Goal: Task Accomplishment & Management: Use online tool/utility

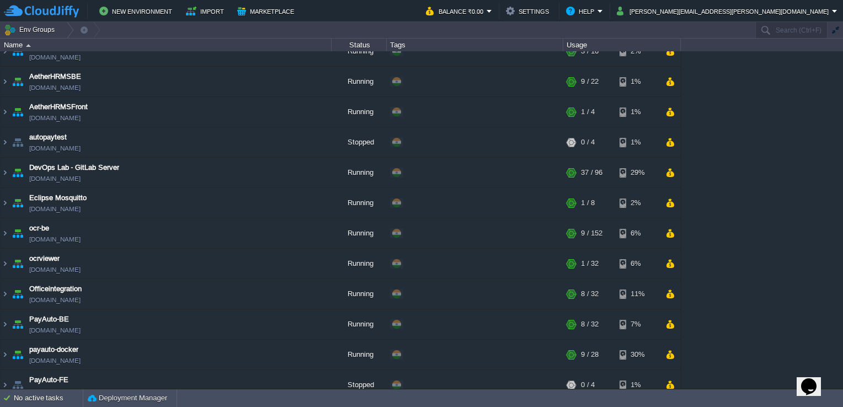
scroll to position [310, 0]
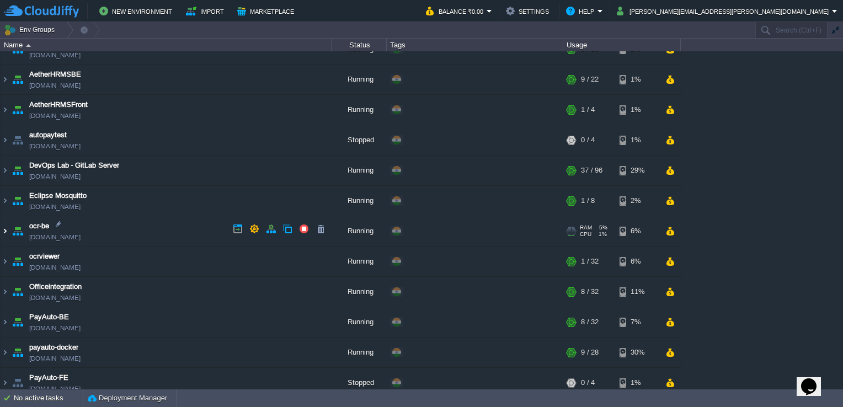
click at [5, 230] on img at bounding box center [5, 231] width 9 height 30
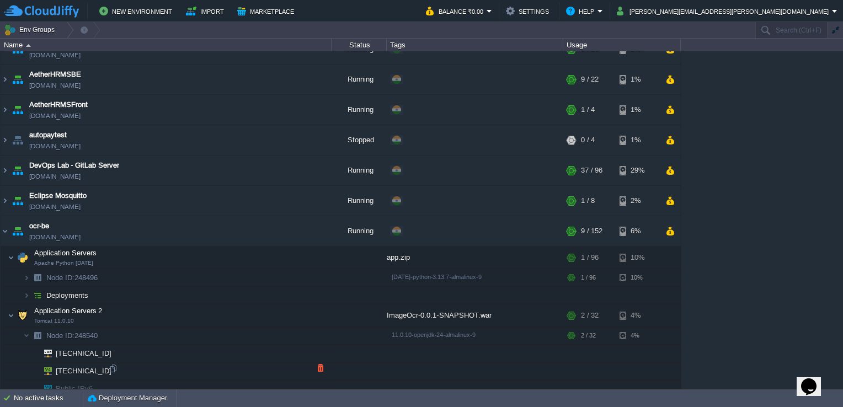
scroll to position [344, 0]
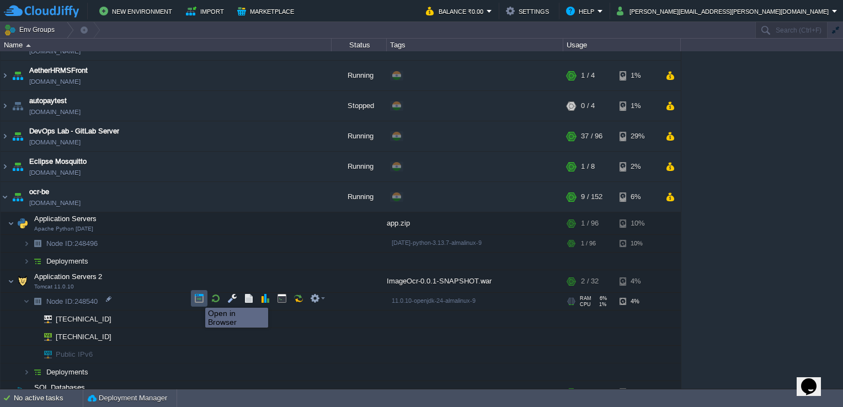
click at [197, 298] on button "button" at bounding box center [199, 299] width 10 height 10
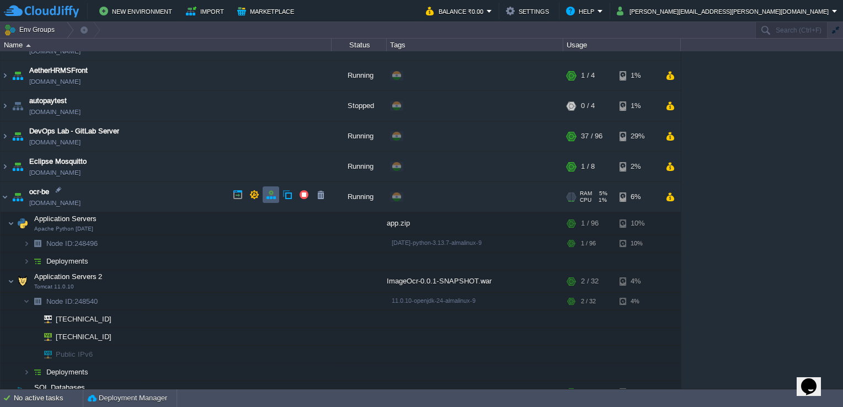
click at [277, 194] on td at bounding box center [271, 195] width 17 height 17
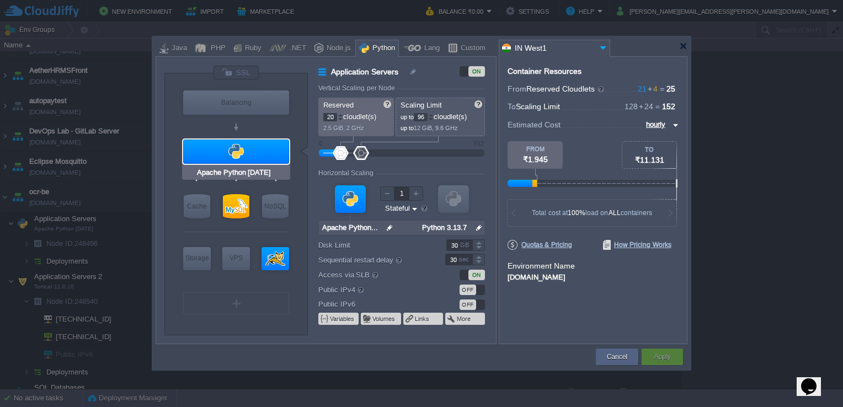
click at [256, 145] on div at bounding box center [236, 152] width 106 height 24
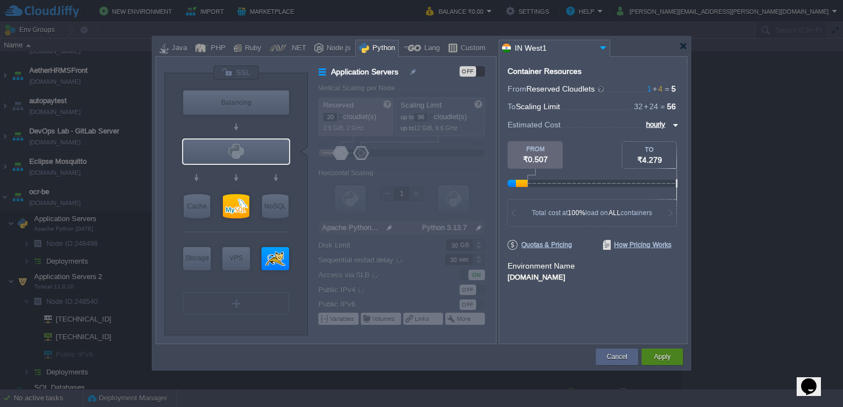
click at [662, 355] on button "Apply" at bounding box center [662, 357] width 17 height 11
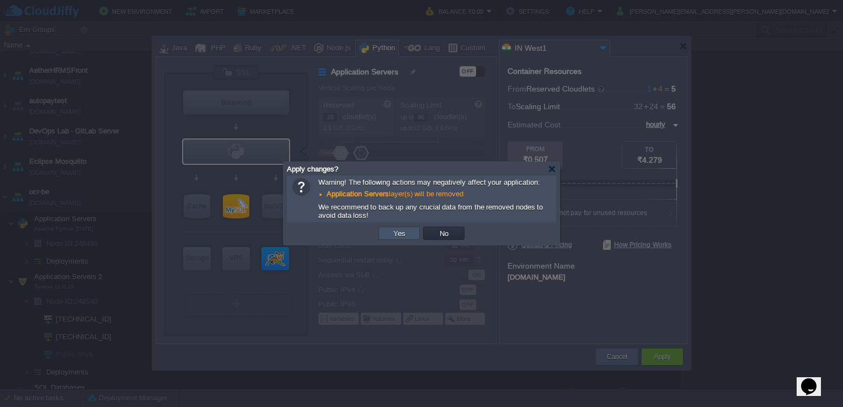
click at [393, 233] on button "Yes" at bounding box center [399, 234] width 19 height 10
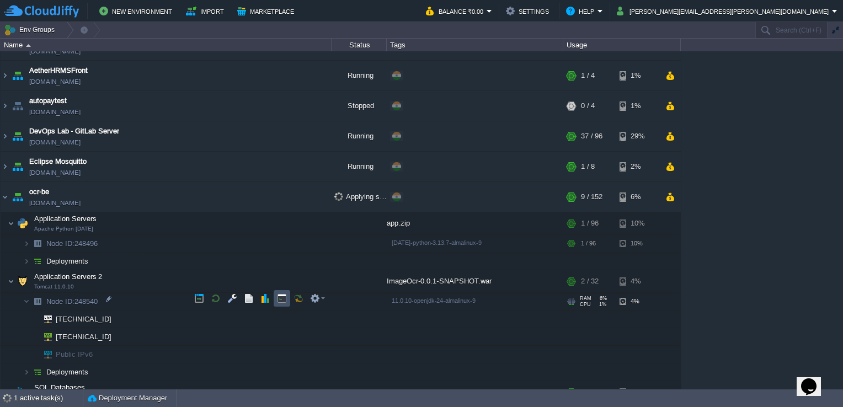
click at [285, 294] on button "button" at bounding box center [282, 299] width 10 height 10
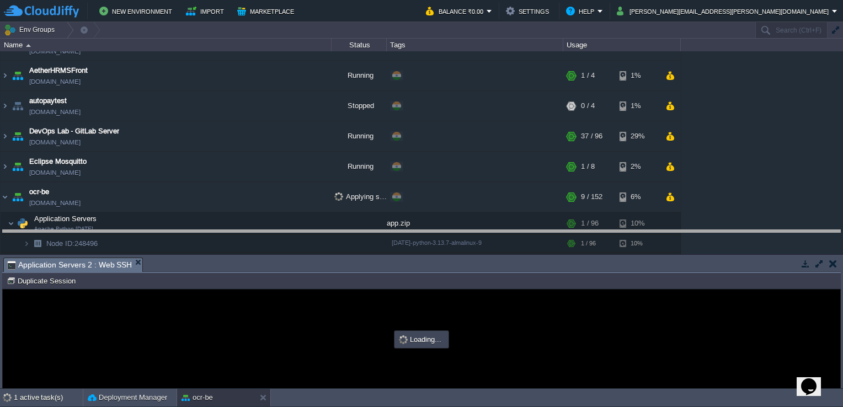
drag, startPoint x: 342, startPoint y: 261, endPoint x: 378, endPoint y: 132, distance: 133.5
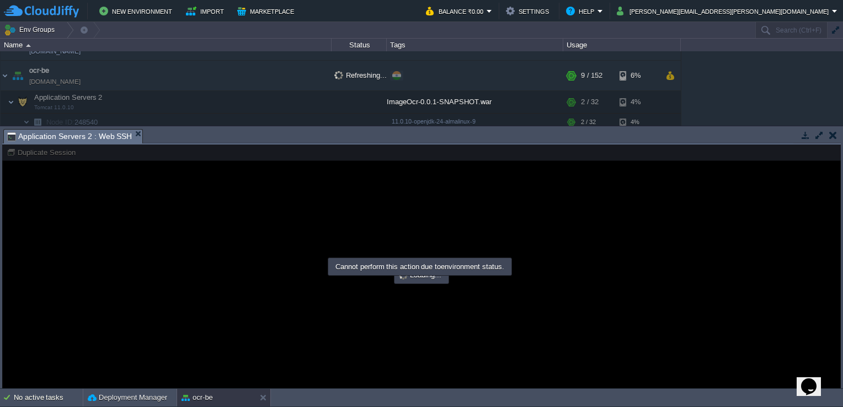
scroll to position [0, 0]
type input "#000000"
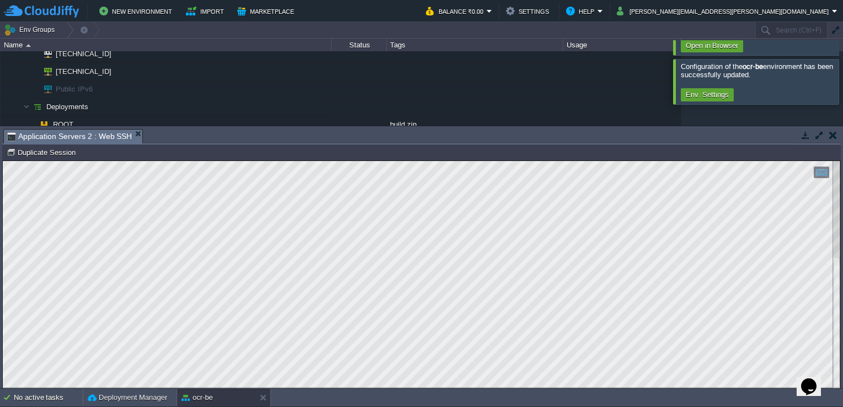
scroll to position [684, 0]
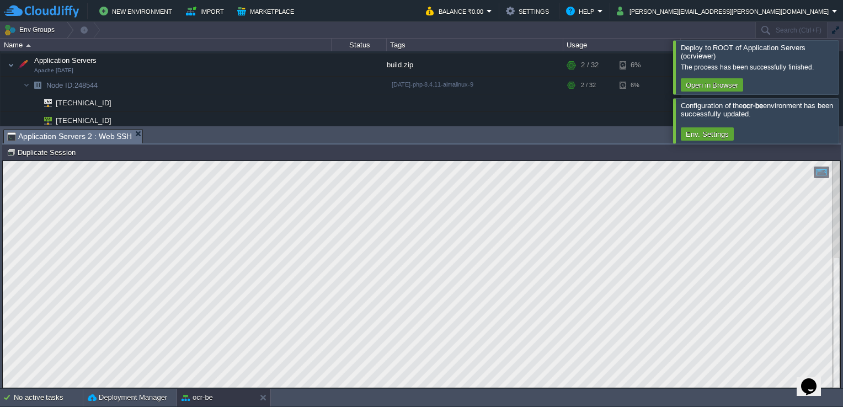
click at [843, 126] on div at bounding box center [857, 120] width 0 height 45
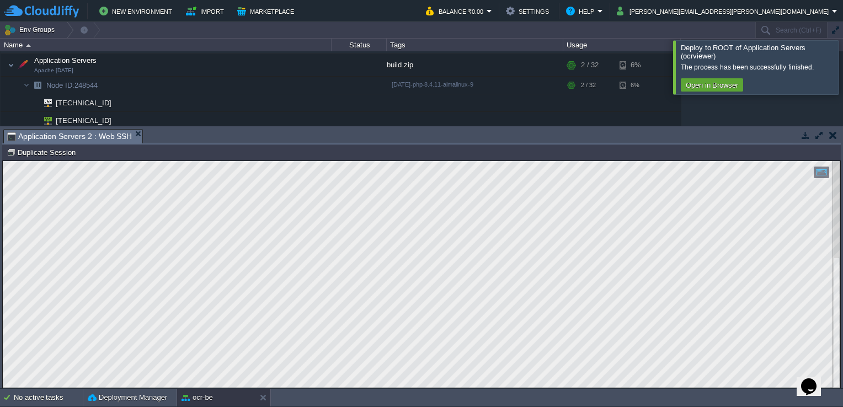
click at [843, 59] on div at bounding box center [857, 67] width 0 height 54
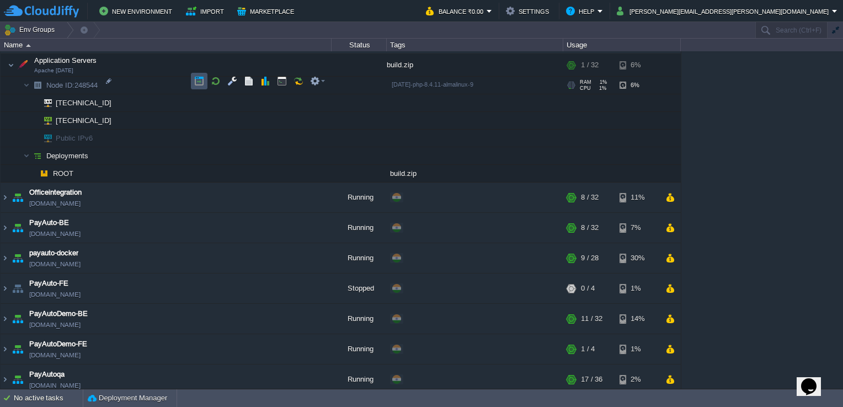
click at [197, 82] on button "button" at bounding box center [199, 81] width 10 height 10
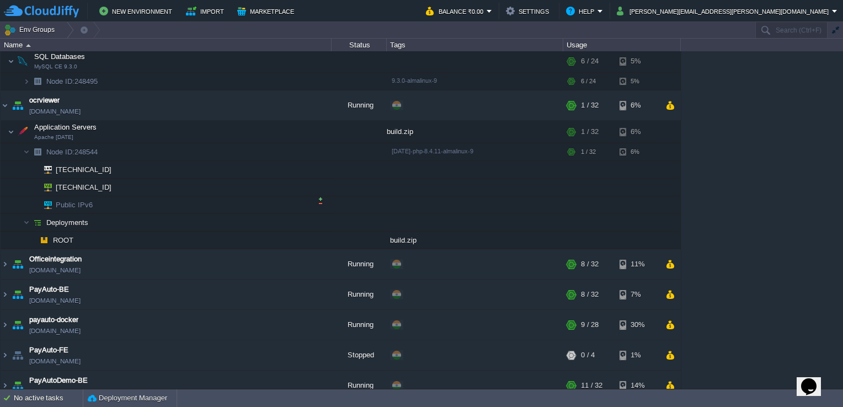
scroll to position [609, 0]
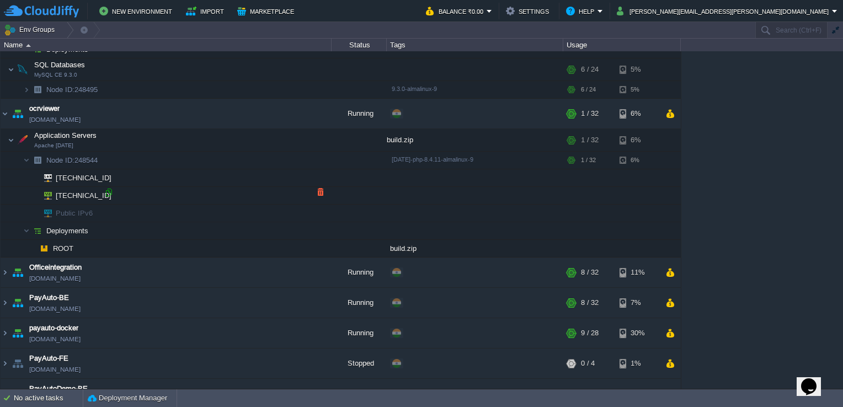
click at [107, 191] on div at bounding box center [109, 193] width 10 height 10
type input "[TECHNICAL_ID]"
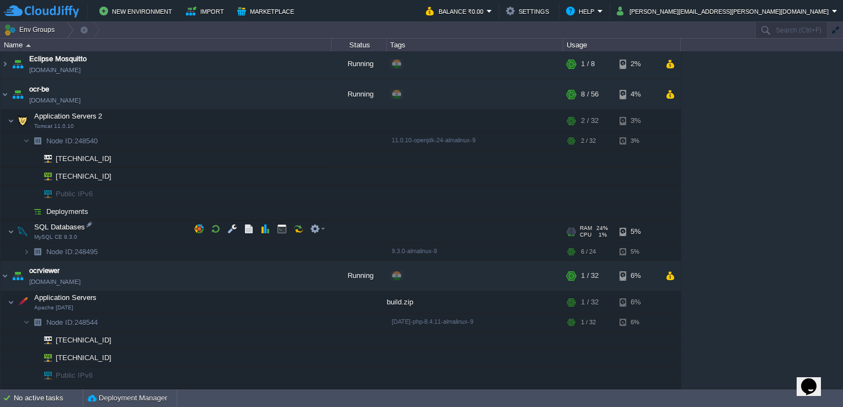
scroll to position [431, 0]
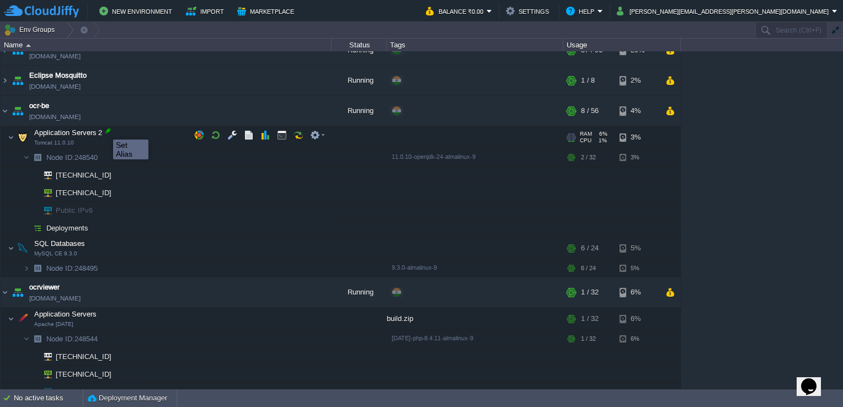
click at [105, 130] on div at bounding box center [108, 131] width 10 height 10
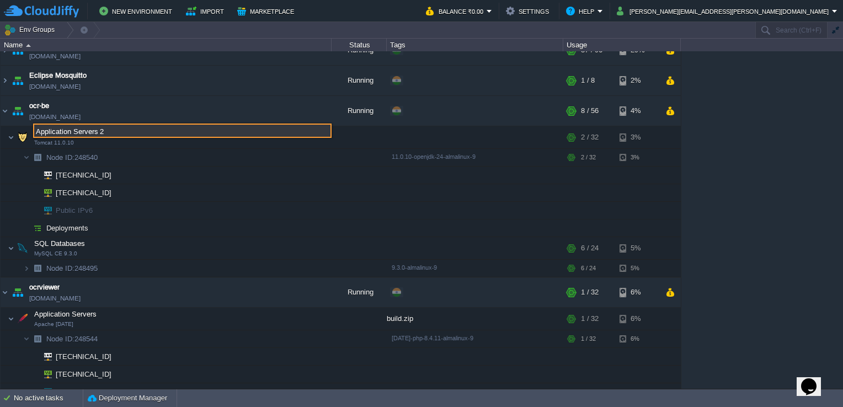
click at [119, 130] on input "Application Servers 2" at bounding box center [182, 131] width 299 height 14
type input "Application Servers 1"
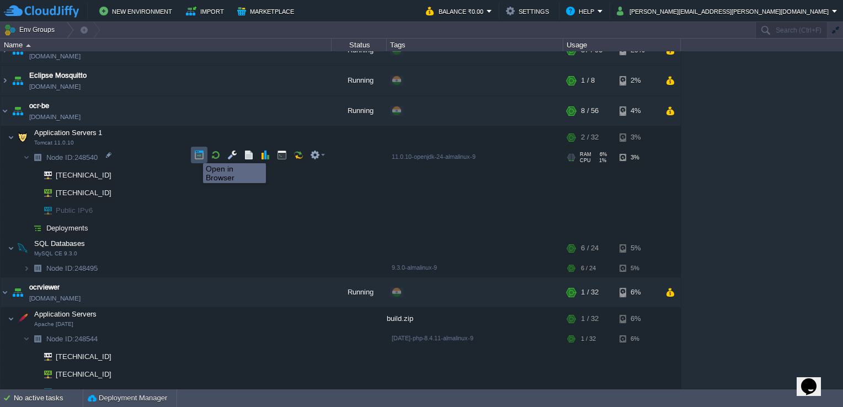
click at [195, 153] on button "button" at bounding box center [199, 155] width 10 height 10
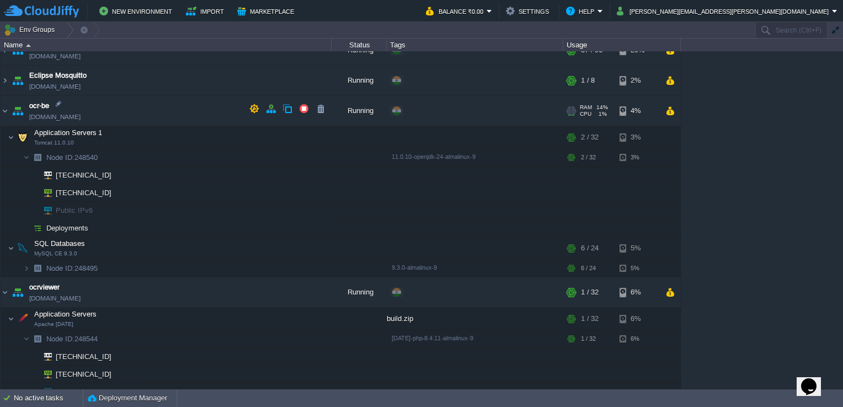
click at [67, 116] on span "[DOMAIN_NAME]" at bounding box center [54, 116] width 51 height 11
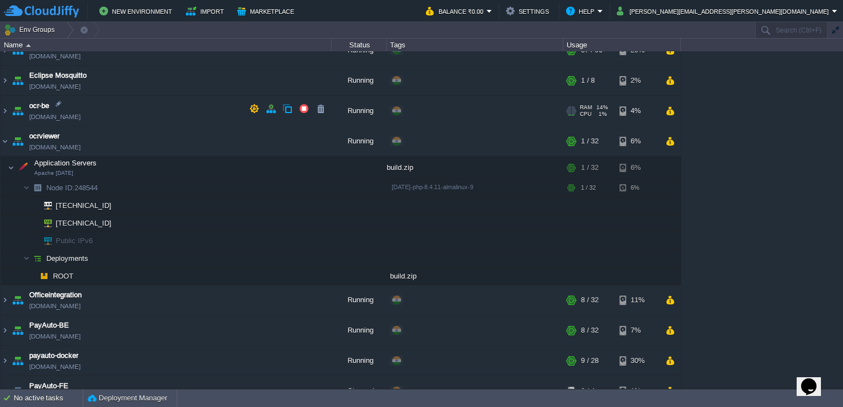
click at [67, 116] on span "[DOMAIN_NAME]" at bounding box center [54, 116] width 51 height 11
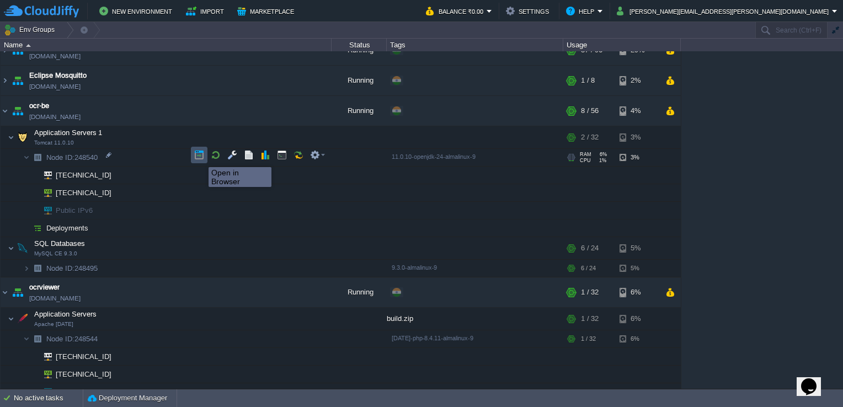
click at [200, 157] on button "button" at bounding box center [199, 155] width 10 height 10
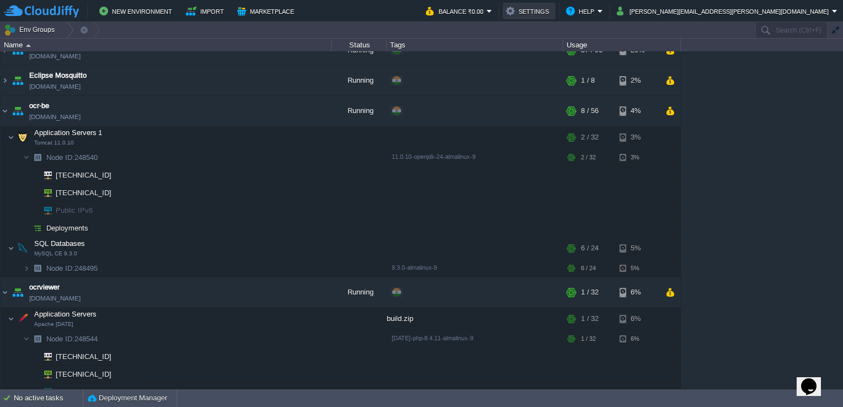
click at [552, 16] on button "Settings" at bounding box center [529, 10] width 46 height 13
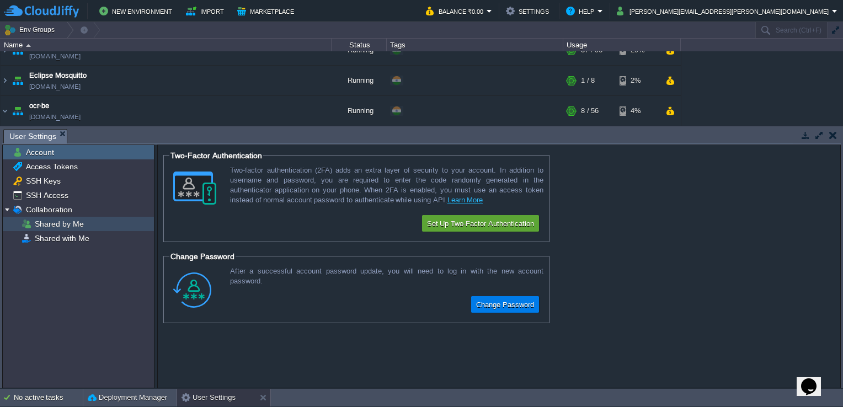
click at [62, 229] on span "Shared by Me" at bounding box center [59, 224] width 53 height 10
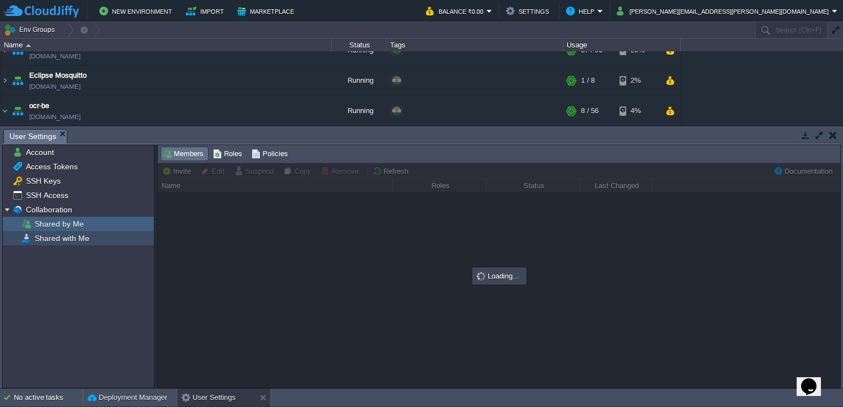
click at [66, 233] on span "Shared with Me" at bounding box center [62, 238] width 59 height 10
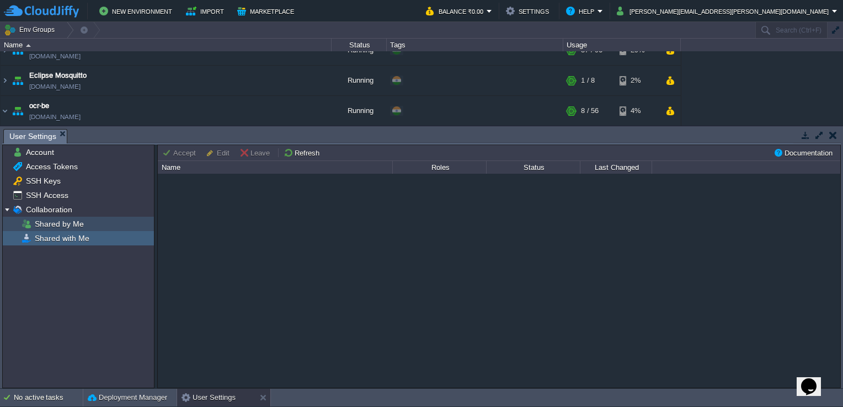
click at [50, 222] on span "Shared by Me" at bounding box center [59, 224] width 53 height 10
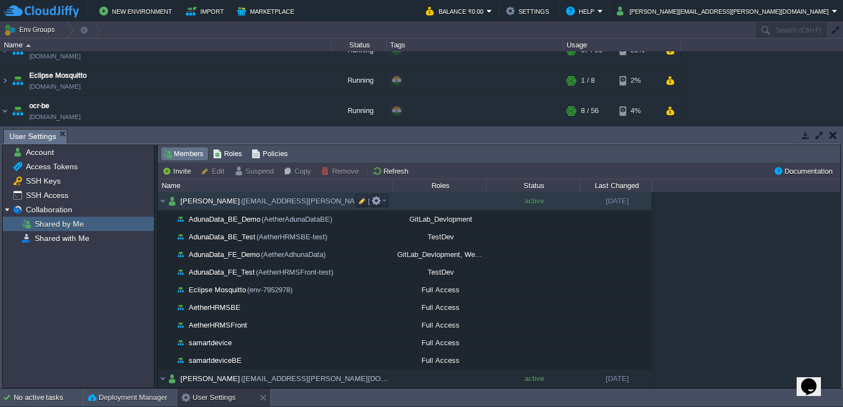
click at [174, 203] on img at bounding box center [172, 201] width 9 height 18
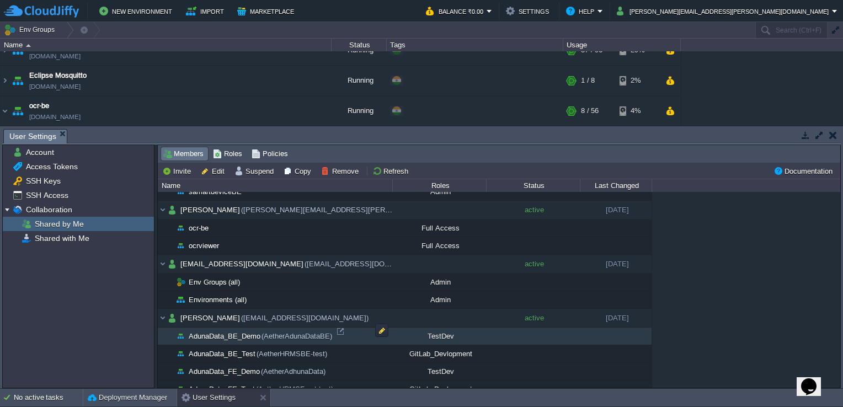
scroll to position [719, 0]
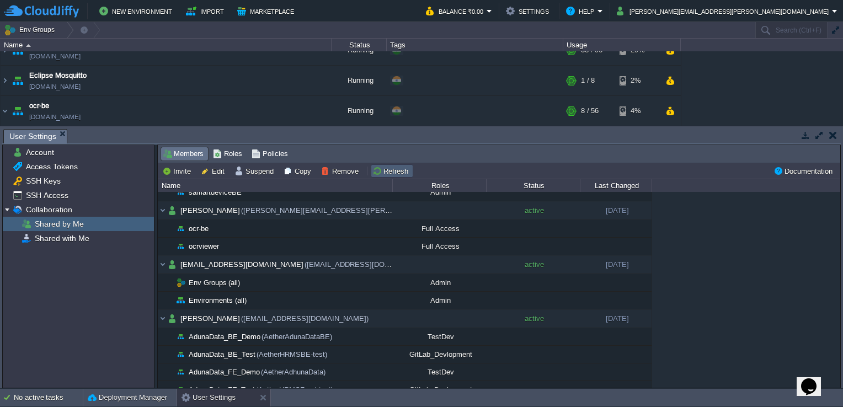
click at [381, 171] on button "Refresh" at bounding box center [392, 171] width 39 height 10
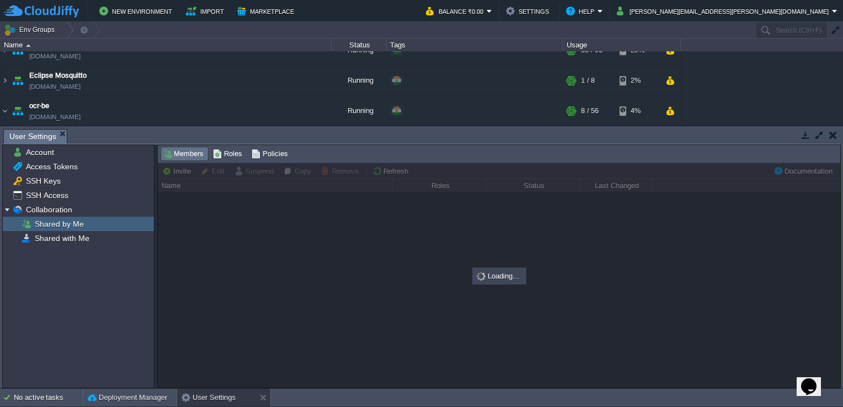
scroll to position [0, 0]
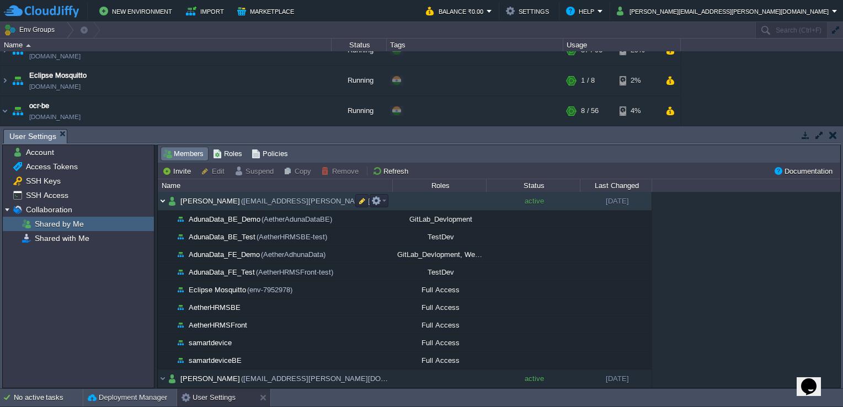
click at [166, 198] on img at bounding box center [163, 201] width 10 height 18
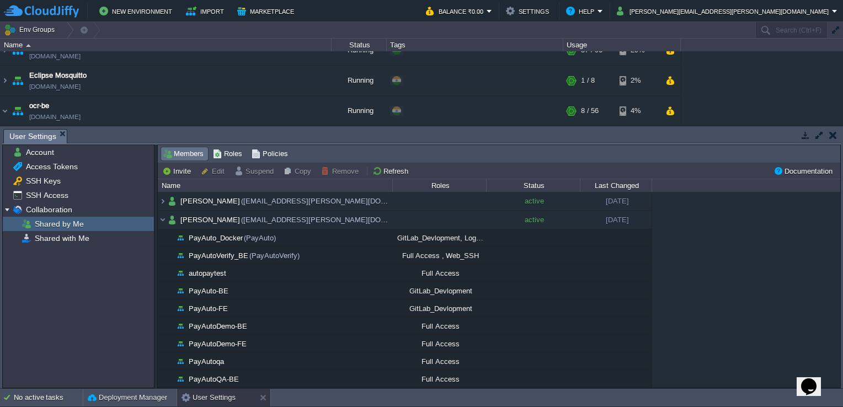
click at [832, 132] on button "button" at bounding box center [834, 135] width 8 height 10
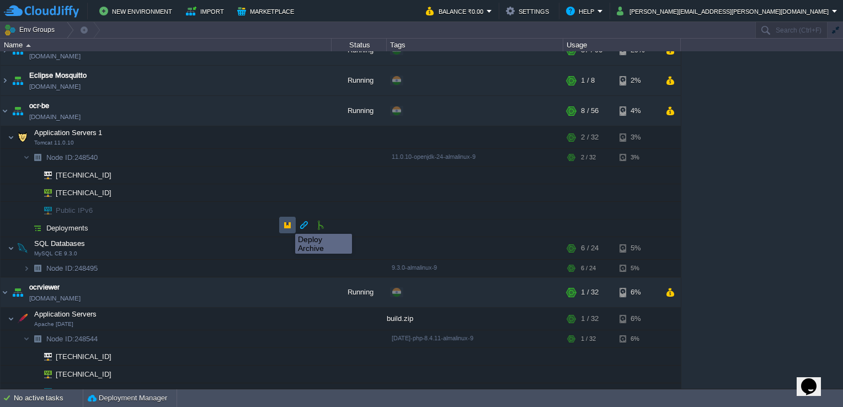
click at [287, 224] on button "button" at bounding box center [288, 225] width 10 height 10
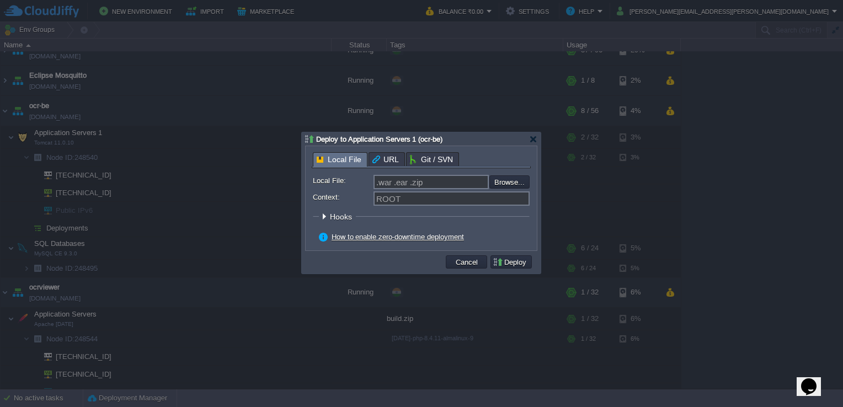
click at [389, 166] on span "URL" at bounding box center [386, 159] width 26 height 13
click at [332, 160] on span "Local File" at bounding box center [339, 159] width 45 height 13
click at [505, 180] on input "file" at bounding box center [460, 182] width 140 height 13
click at [459, 262] on button "Cancel" at bounding box center [467, 262] width 29 height 10
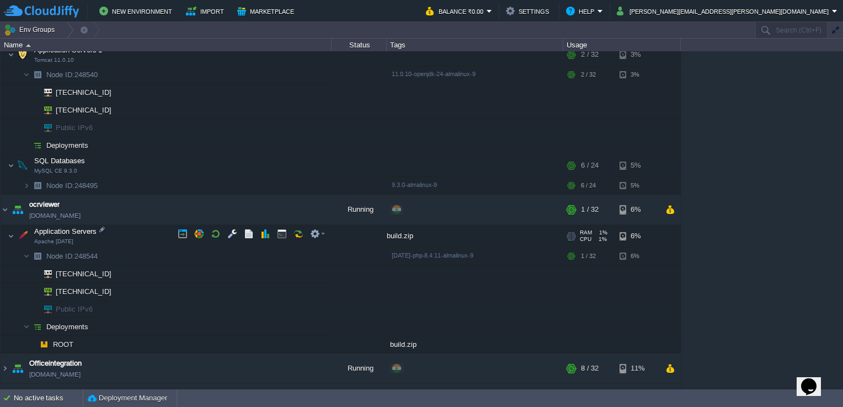
scroll to position [507, 0]
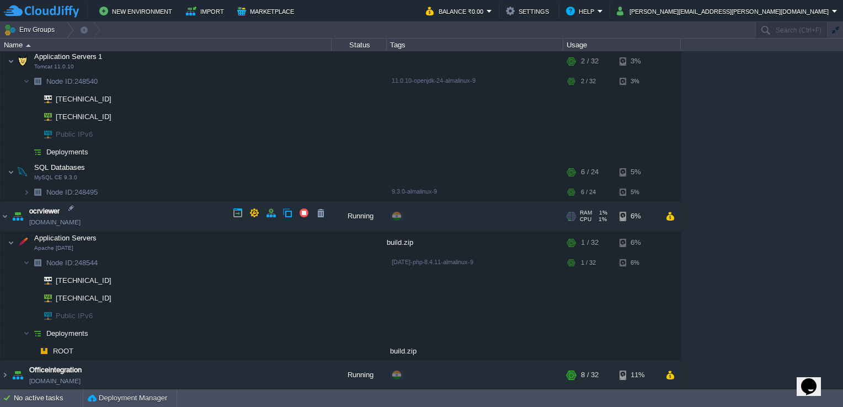
click at [81, 219] on link "[DOMAIN_NAME]" at bounding box center [54, 222] width 51 height 11
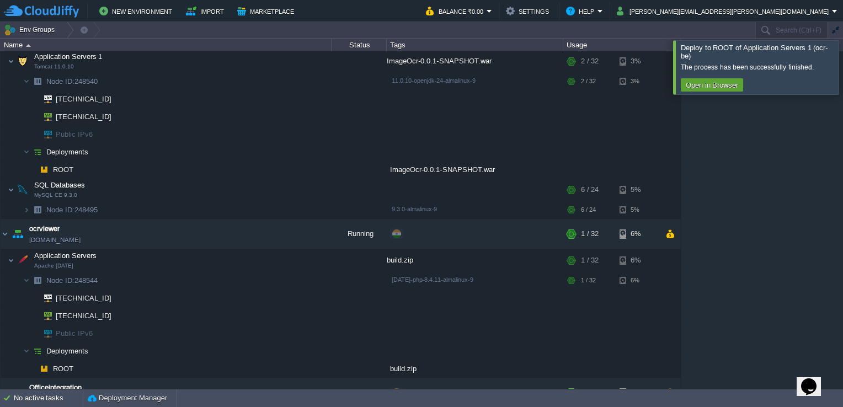
scroll to position [506, 0]
click at [228, 278] on button "button" at bounding box center [232, 278] width 10 height 10
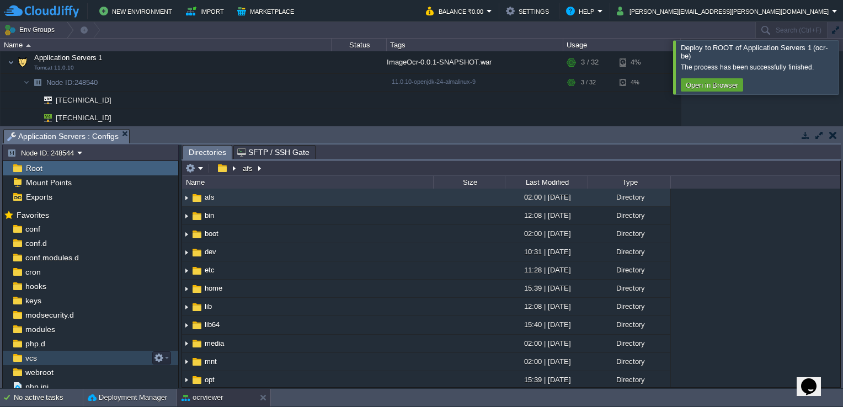
click at [79, 364] on div "vcs" at bounding box center [91, 358] width 176 height 14
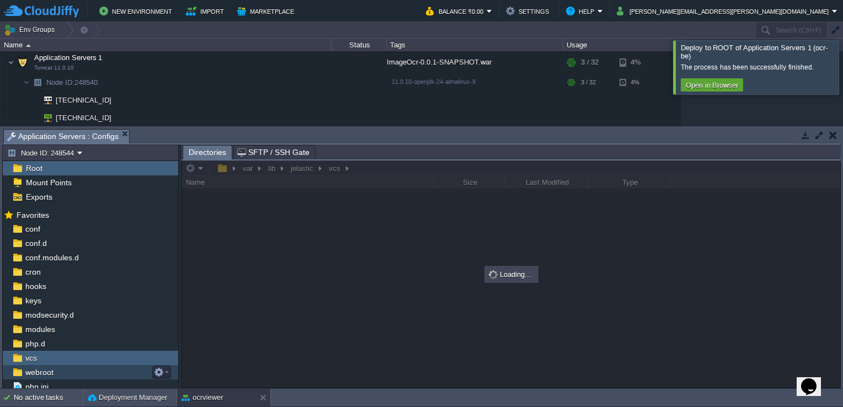
click at [57, 373] on div "webroot" at bounding box center [91, 372] width 176 height 14
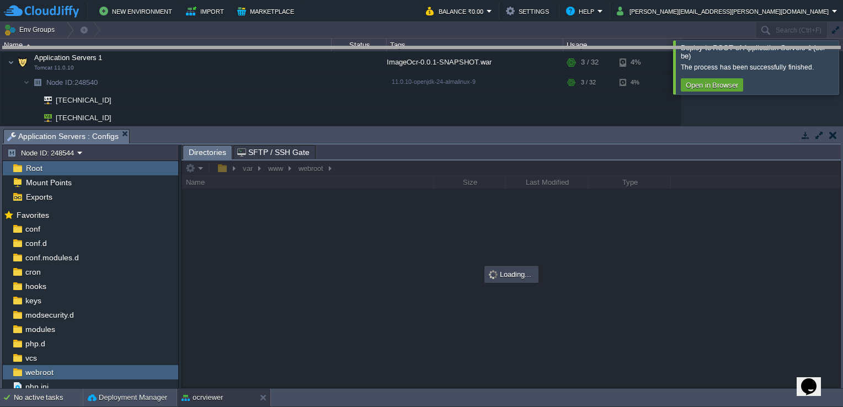
drag, startPoint x: 426, startPoint y: 135, endPoint x: 435, endPoint y: 54, distance: 81.1
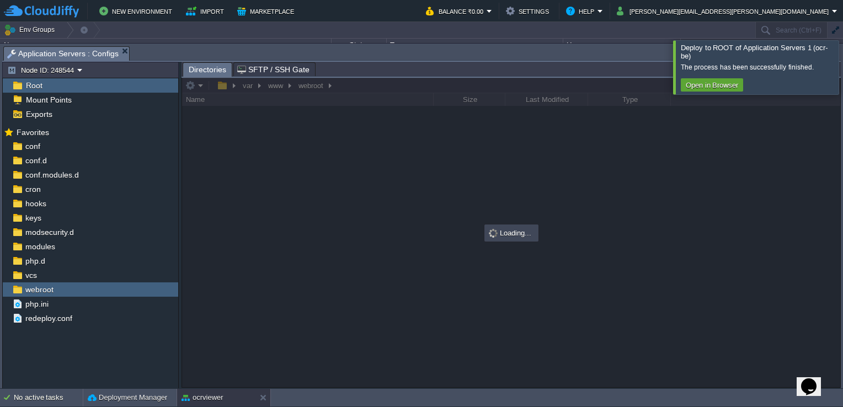
click at [843, 60] on div at bounding box center [857, 67] width 0 height 54
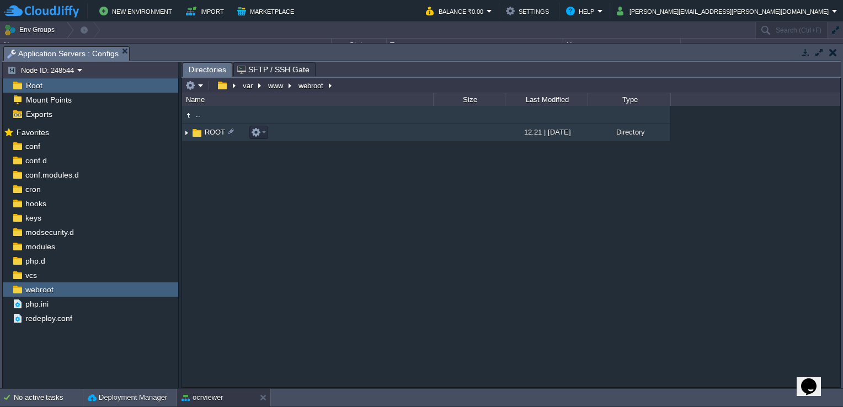
click at [342, 136] on td "ROOT" at bounding box center [307, 133] width 251 height 18
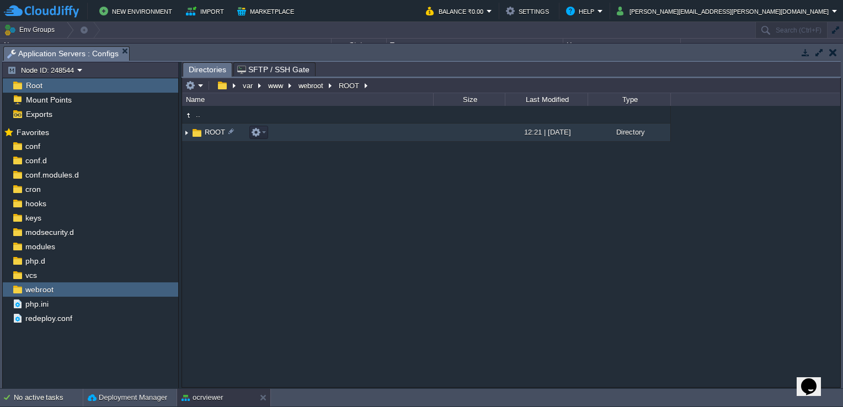
click at [342, 136] on td "ROOT" at bounding box center [307, 133] width 251 height 18
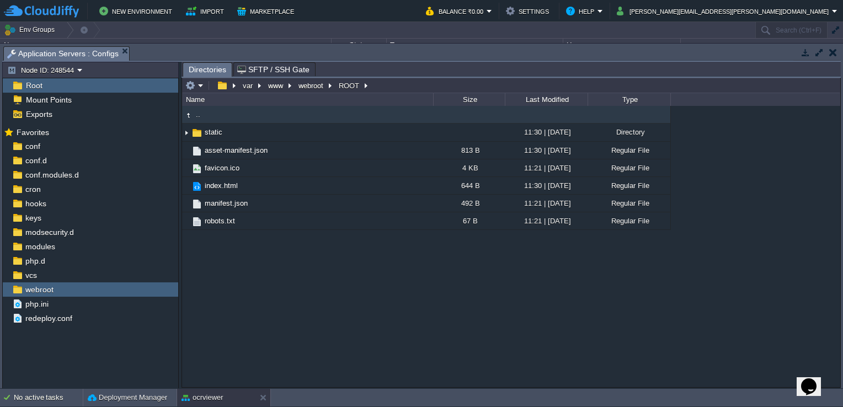
click at [256, 246] on div ".. static 11:30 | [DATE] Directory asset-manifest.json 813 B 11:30 | [DATE] Reg…" at bounding box center [511, 246] width 658 height 281
click at [198, 81] on em at bounding box center [194, 86] width 18 height 10
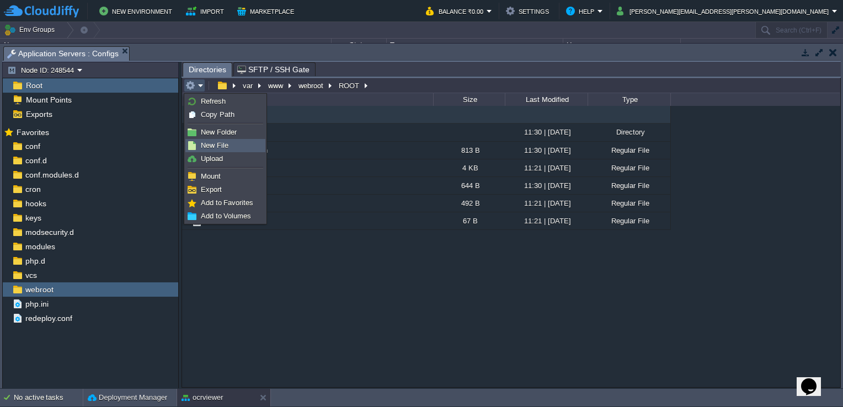
click at [216, 145] on span "New File" at bounding box center [215, 145] width 28 height 8
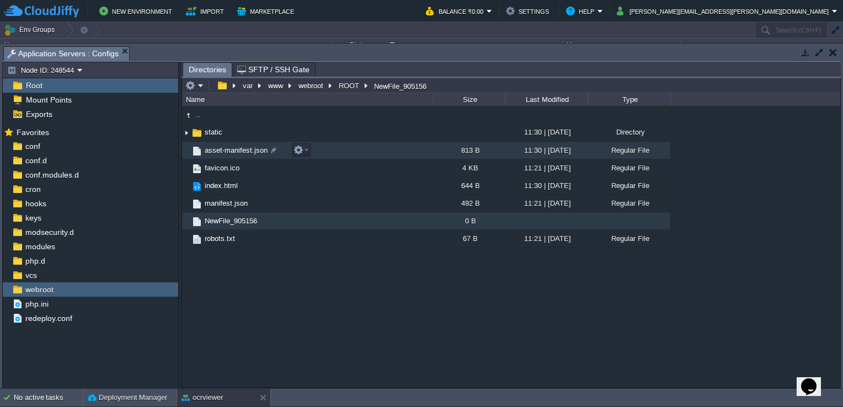
scroll to position [0, 0]
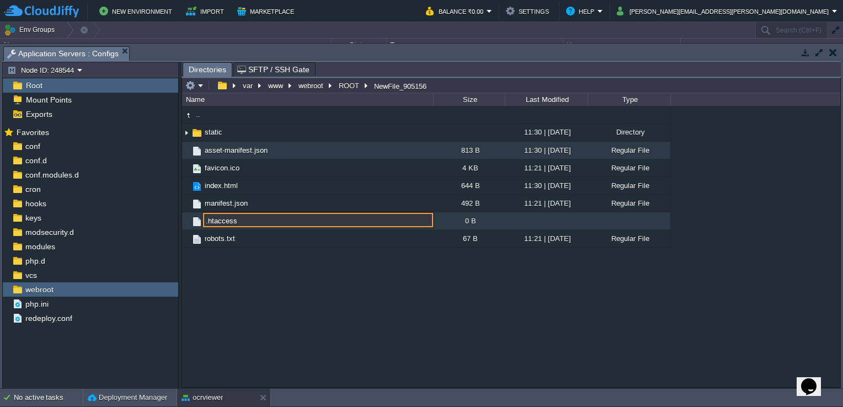
type input ".htaccess"
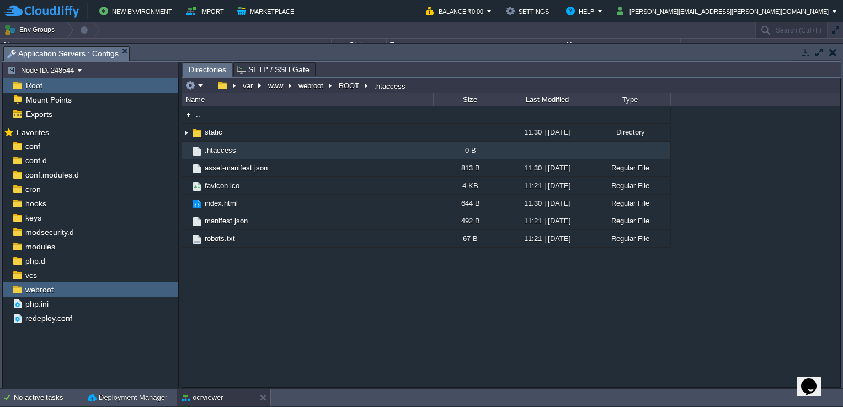
click at [256, 151] on td ".htaccess" at bounding box center [307, 151] width 251 height 18
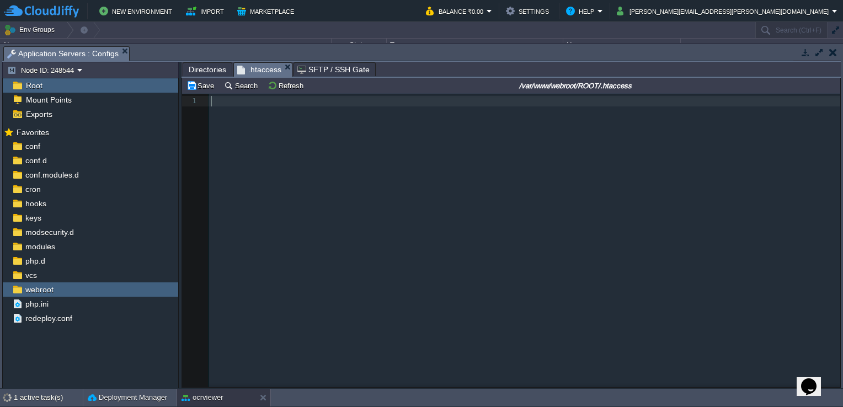
scroll to position [3, 0]
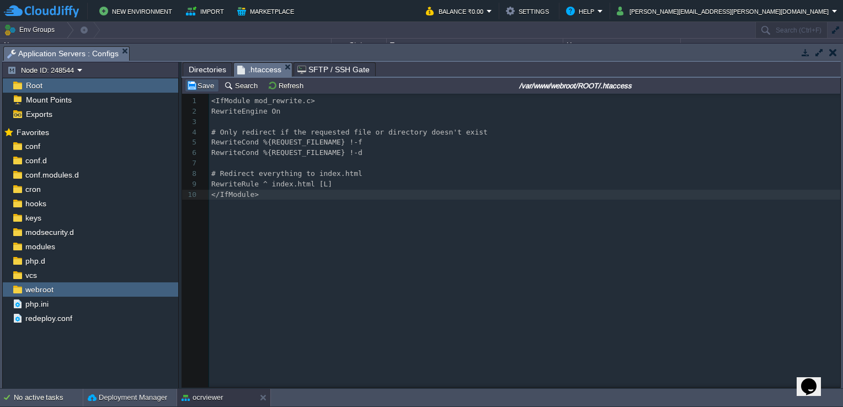
click at [188, 83] on button "Save" at bounding box center [202, 86] width 31 height 10
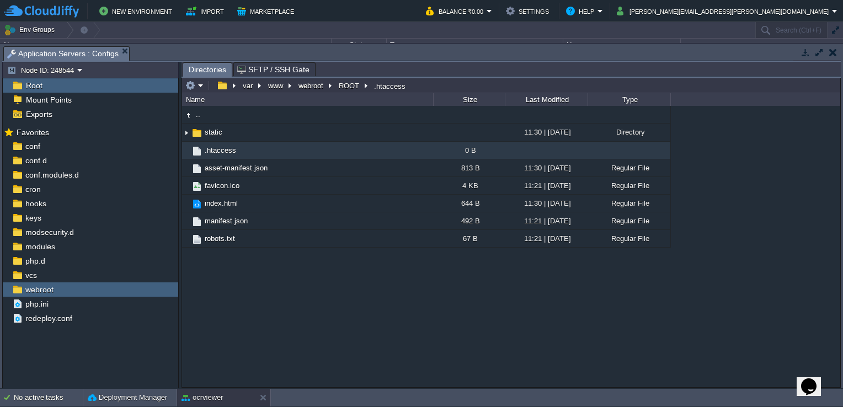
click at [831, 54] on button "button" at bounding box center [834, 52] width 8 height 10
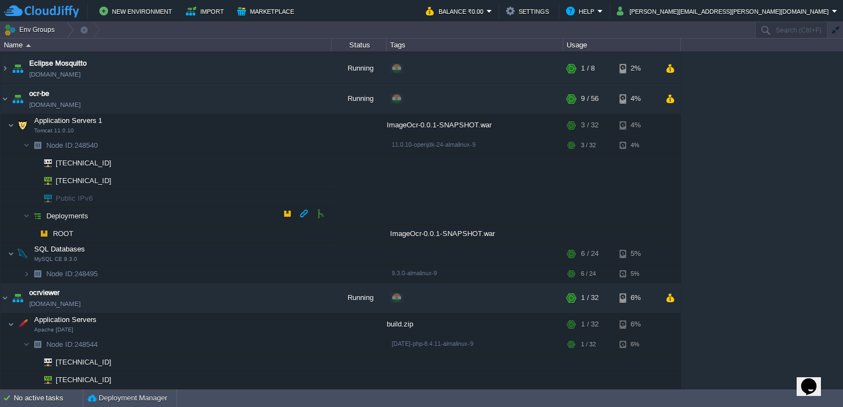
scroll to position [442, 0]
click at [236, 125] on button "button" at bounding box center [232, 124] width 10 height 10
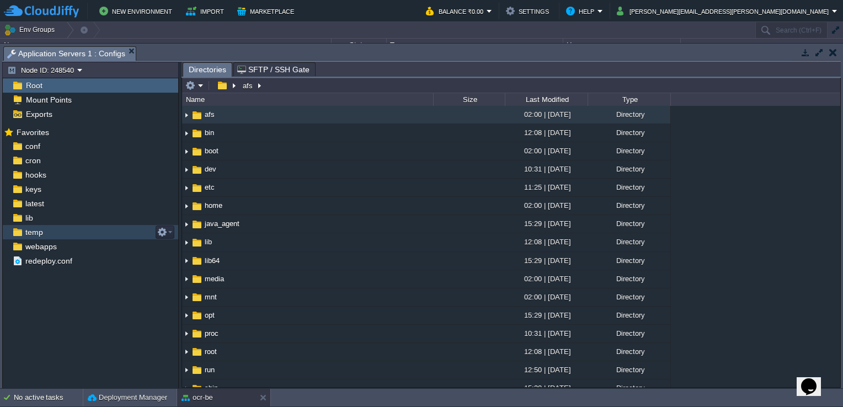
click at [46, 237] on div "temp" at bounding box center [91, 232] width 176 height 14
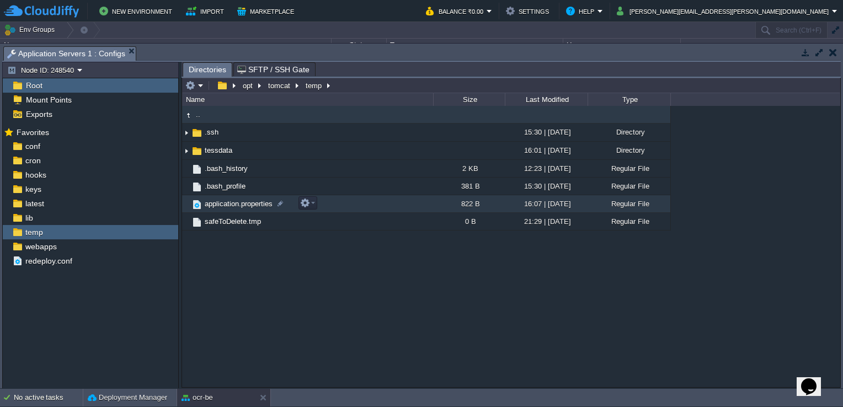
click at [241, 206] on span "application.properties" at bounding box center [238, 203] width 71 height 9
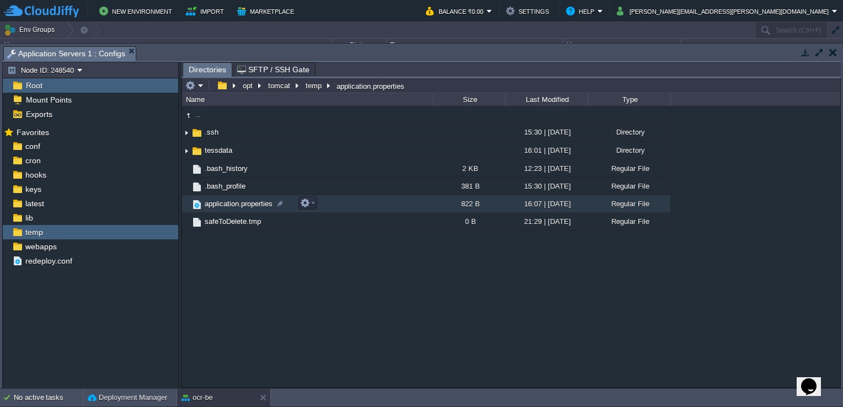
click at [241, 206] on span "application.properties" at bounding box center [238, 203] width 71 height 9
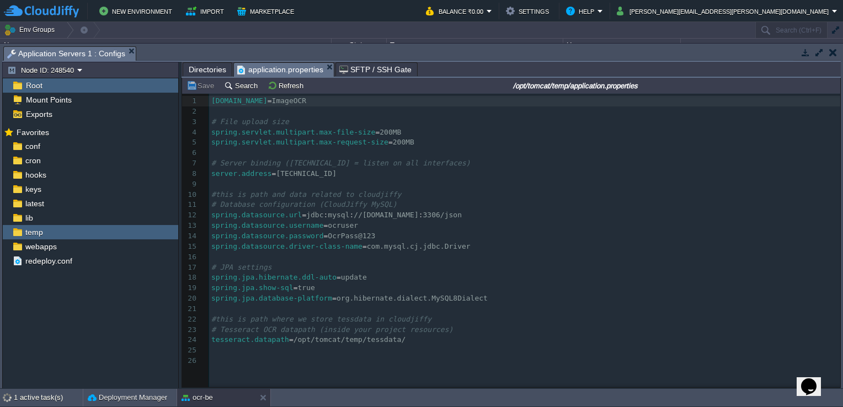
scroll to position [740, 0]
click at [392, 339] on div "26 1 [DOMAIN_NAME] = ImageOCR 2 ​ 3 # File upload size 4 spring.servlet.multipa…" at bounding box center [526, 231] width 635 height 270
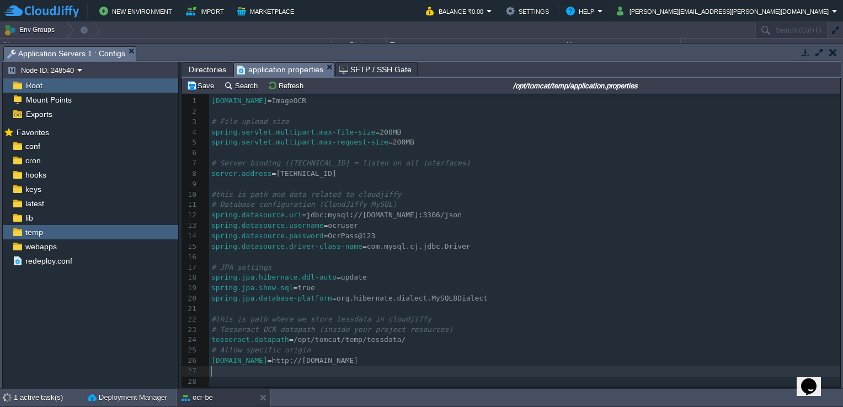
scroll to position [13, 0]
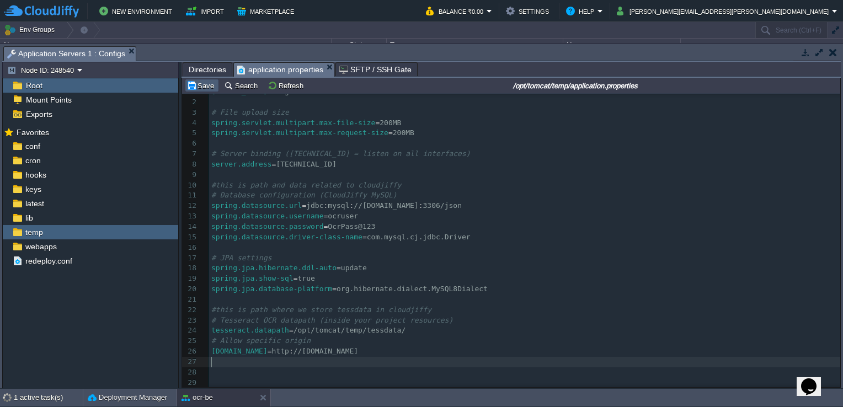
click at [205, 88] on button "Save" at bounding box center [202, 86] width 31 height 10
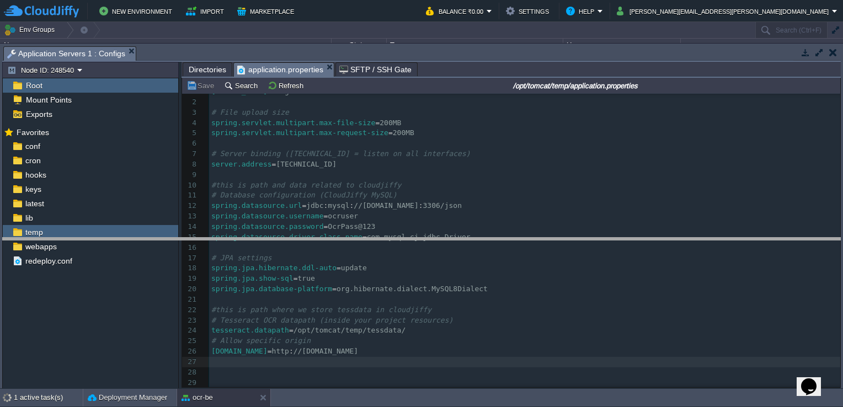
drag, startPoint x: 706, startPoint y: 57, endPoint x: 700, endPoint y: 249, distance: 192.2
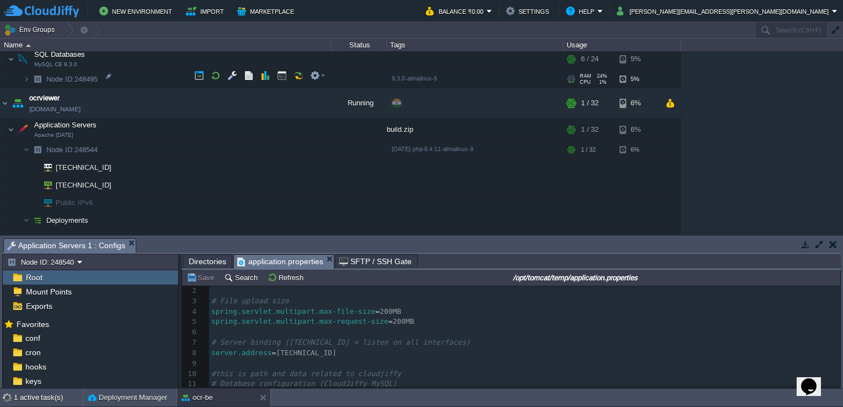
scroll to position [515, 0]
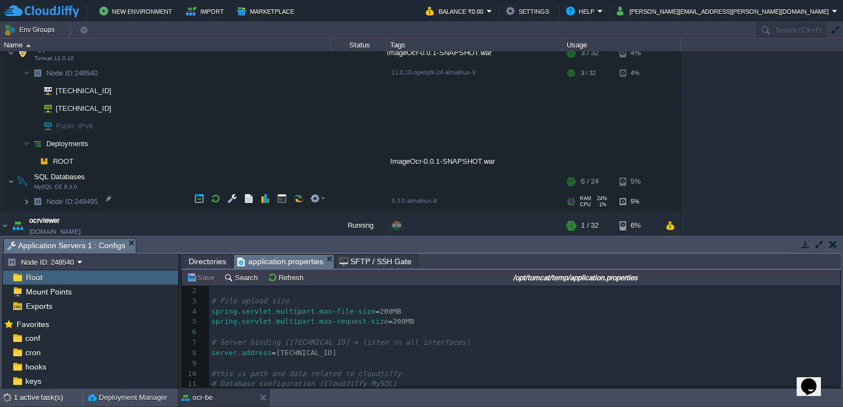
click at [29, 198] on img at bounding box center [26, 201] width 7 height 17
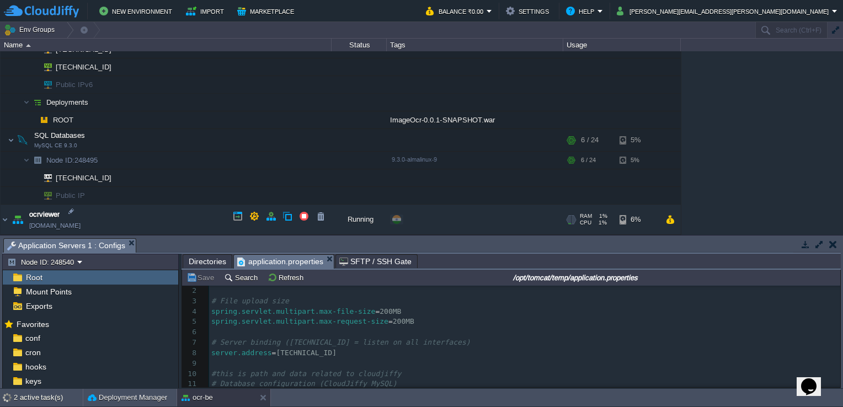
scroll to position [566, 0]
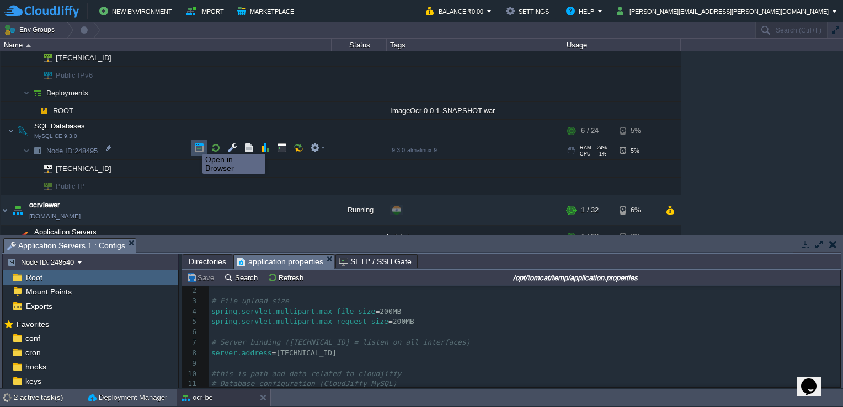
click at [194, 144] on button "button" at bounding box center [199, 148] width 10 height 10
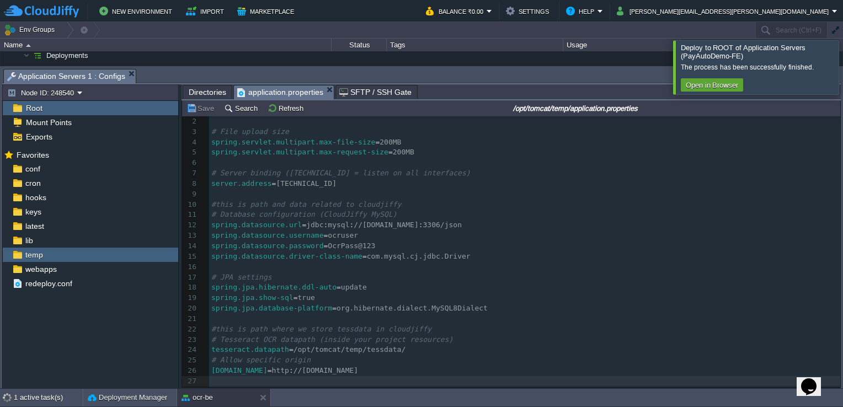
scroll to position [1250, 0]
click at [843, 62] on div at bounding box center [857, 67] width 0 height 54
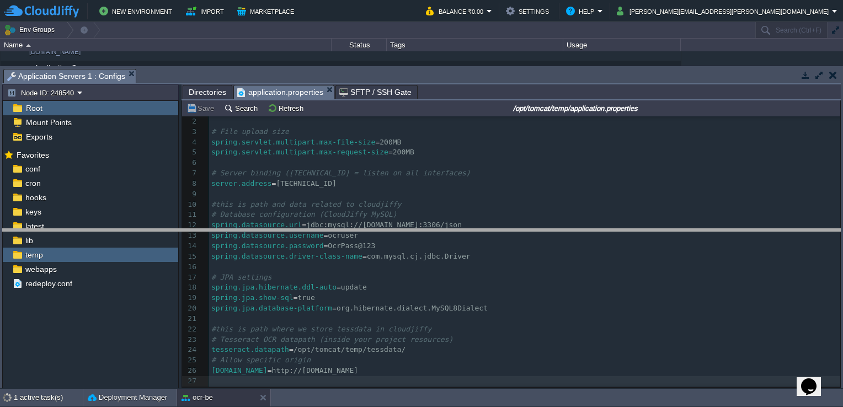
drag, startPoint x: 572, startPoint y: 72, endPoint x: 564, endPoint y: 245, distance: 172.4
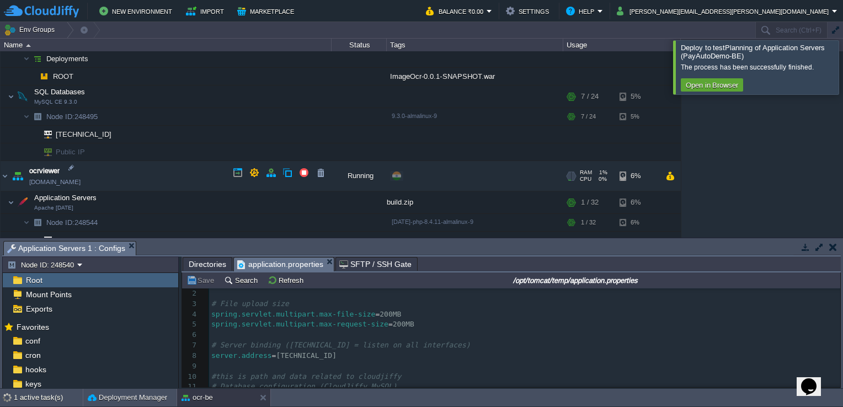
scroll to position [570, 0]
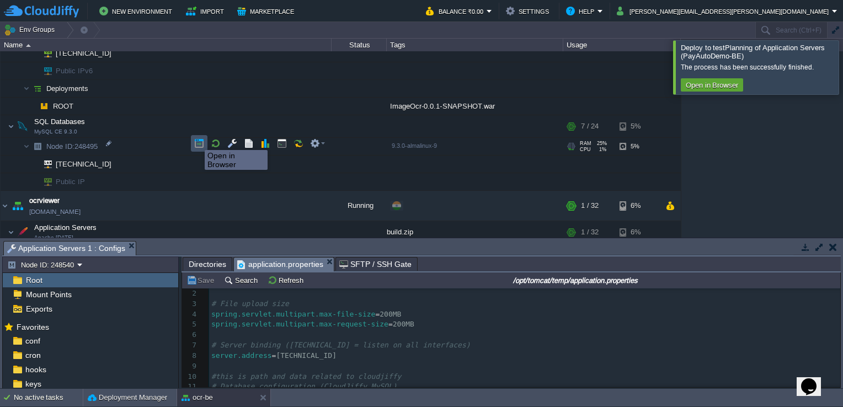
click at [196, 140] on button "button" at bounding box center [199, 144] width 10 height 10
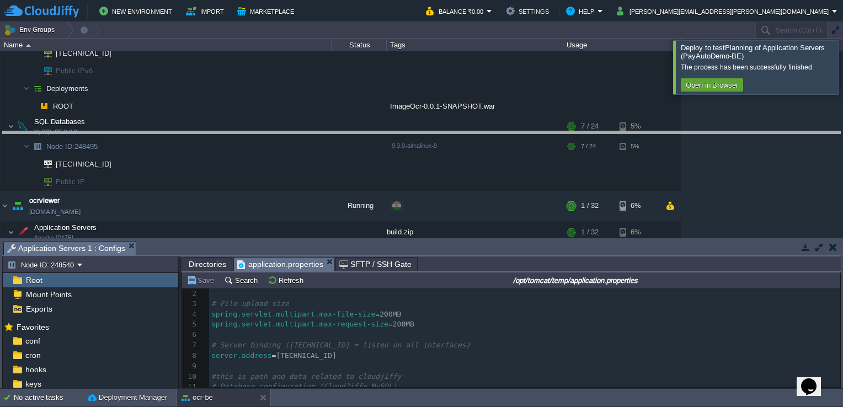
drag, startPoint x: 485, startPoint y: 248, endPoint x: 482, endPoint y: 86, distance: 161.7
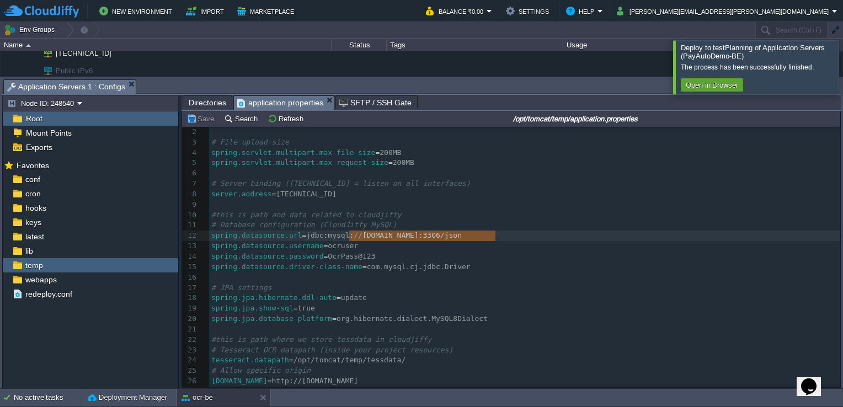
drag, startPoint x: 350, startPoint y: 237, endPoint x: 499, endPoint y: 235, distance: 148.5
paste textarea "j"
type textarea "json"
click at [522, 270] on pre "spring.datasource.driver-class-name = com.mysql.cj.jdbc.Driver" at bounding box center [524, 267] width 631 height 10
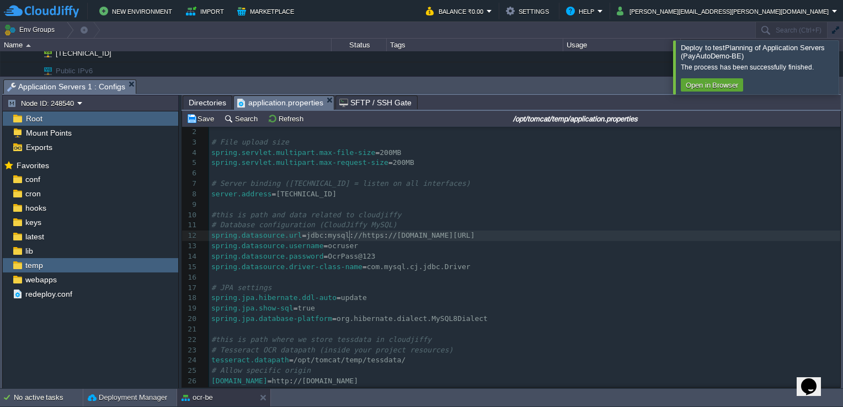
click at [354, 239] on span "//https" at bounding box center [369, 235] width 30 height 8
click at [381, 243] on pre "spring.datasource.username = ocruser" at bounding box center [524, 246] width 631 height 10
click at [381, 240] on div "x 1 [DOMAIN_NAME] = ImageOCR 2 ​ 3 # File upload size 4 spring.servlet.multipar…" at bounding box center [524, 266] width 631 height 301
type textarea "://"
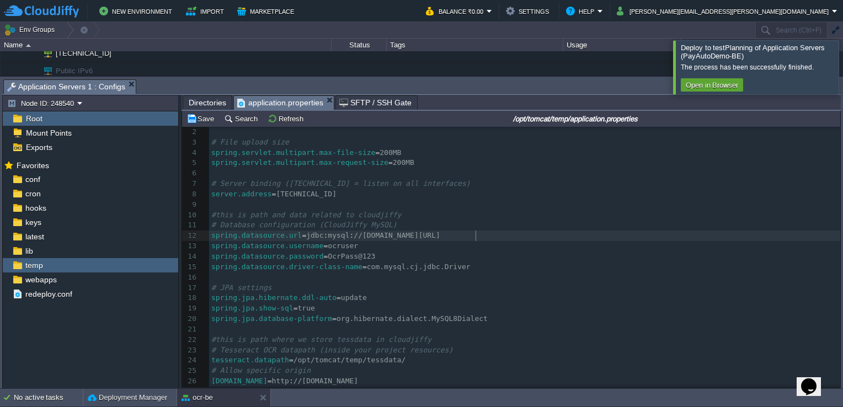
click at [476, 237] on div "x 1 [DOMAIN_NAME] = ImageOCR 2 ​ 3 # File upload size 4 spring.servlet.multipar…" at bounding box center [524, 266] width 631 height 301
type textarea ":3306"
click at [194, 118] on button "Save" at bounding box center [202, 119] width 31 height 10
click at [843, 59] on div at bounding box center [857, 67] width 0 height 54
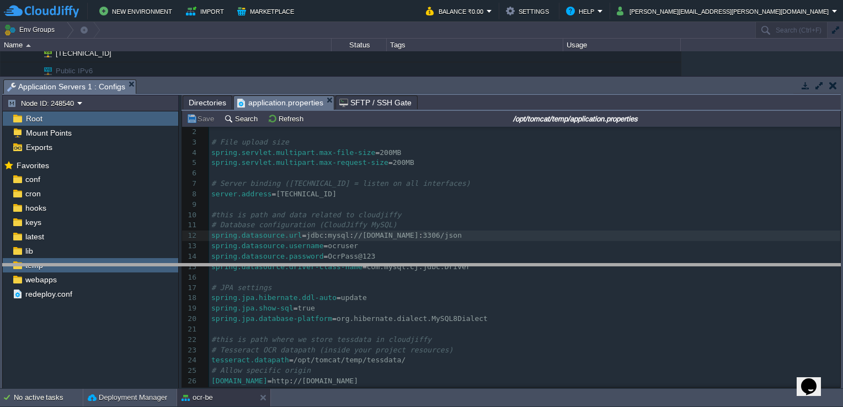
drag, startPoint x: 506, startPoint y: 84, endPoint x: 485, endPoint y: 306, distance: 222.9
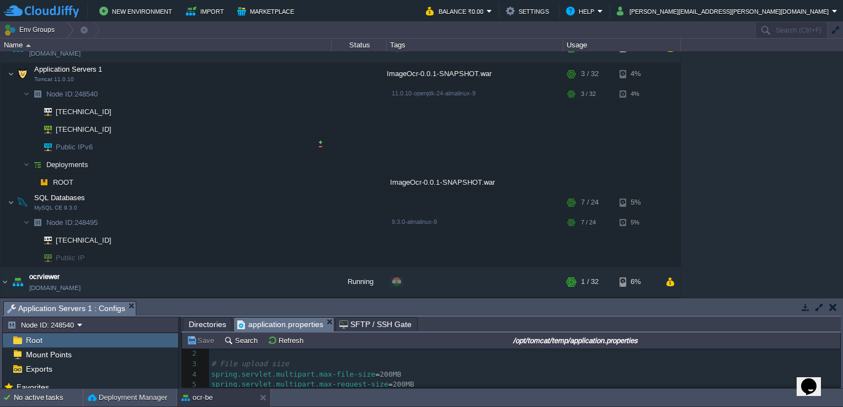
scroll to position [490, 0]
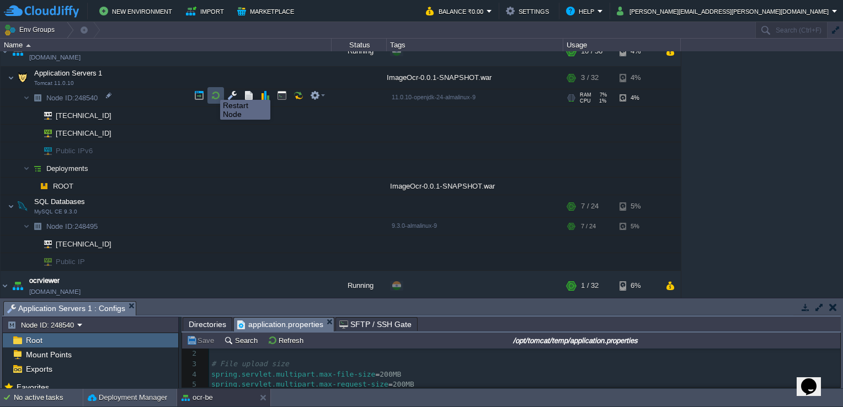
click at [212, 91] on button "button" at bounding box center [216, 96] width 10 height 10
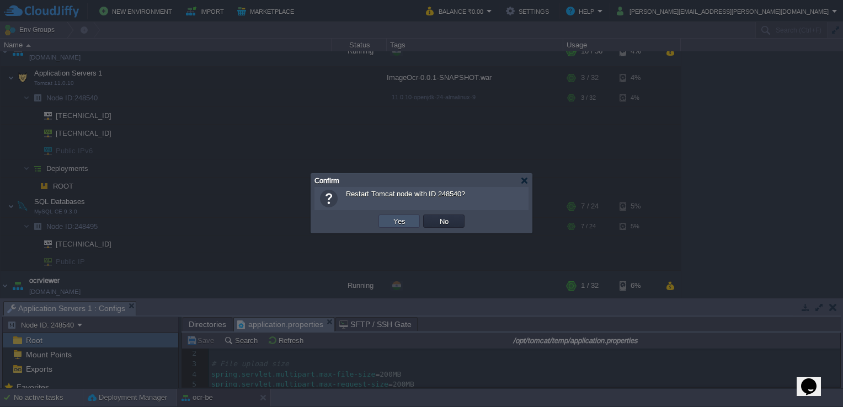
click at [395, 217] on button "Yes" at bounding box center [399, 221] width 19 height 10
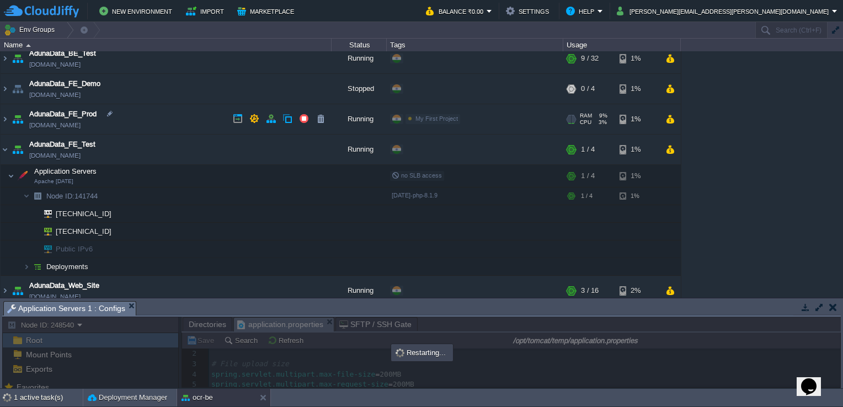
scroll to position [0, 0]
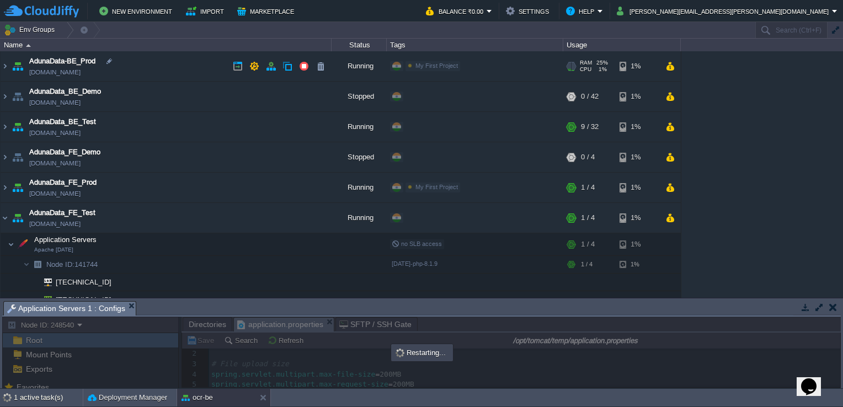
click at [12, 66] on img at bounding box center [17, 66] width 15 height 30
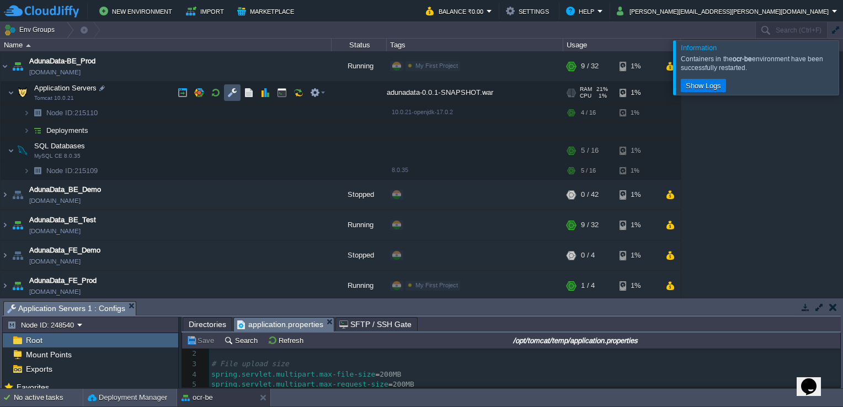
click at [228, 89] on button "button" at bounding box center [232, 93] width 10 height 10
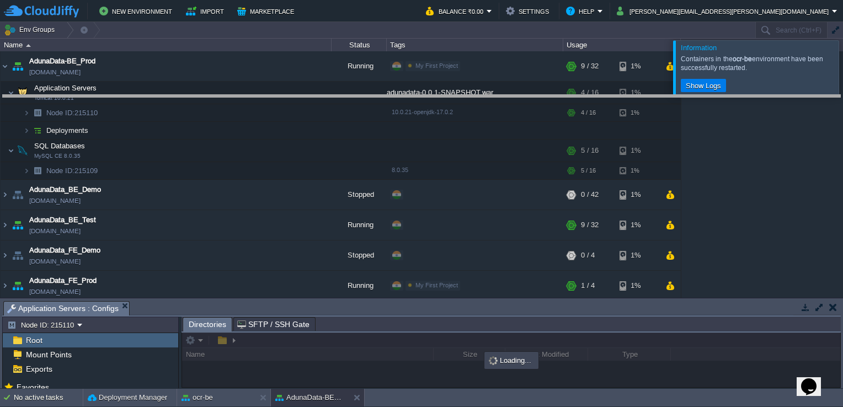
drag, startPoint x: 258, startPoint y: 309, endPoint x: 332, endPoint y: 33, distance: 285.2
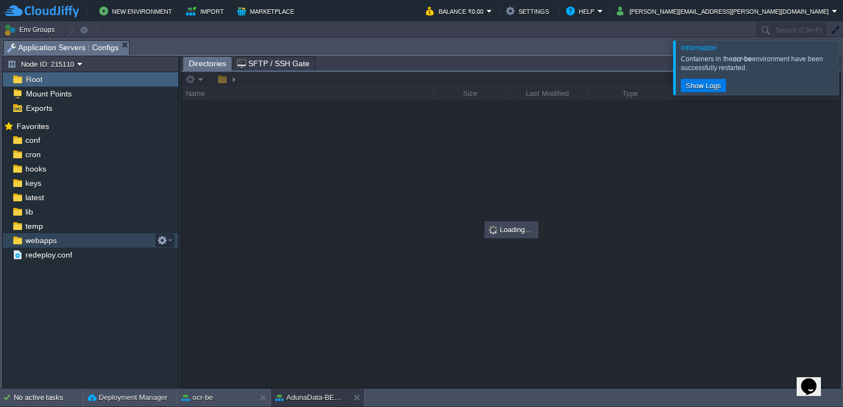
click at [49, 236] on span "webapps" at bounding box center [40, 241] width 35 height 10
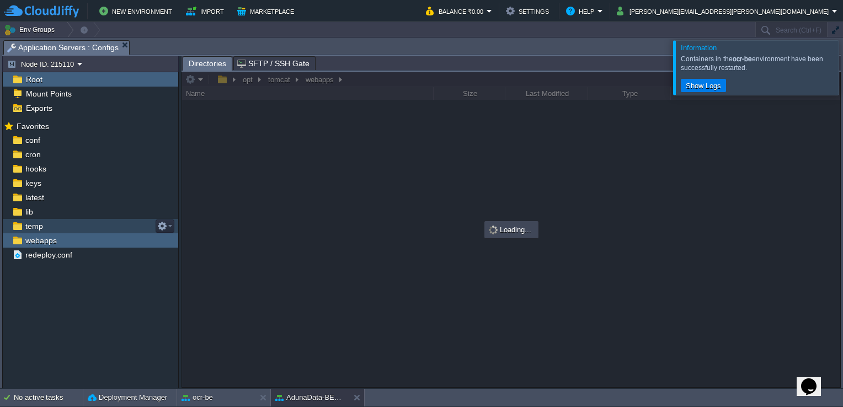
click at [63, 224] on div "temp" at bounding box center [91, 226] width 176 height 14
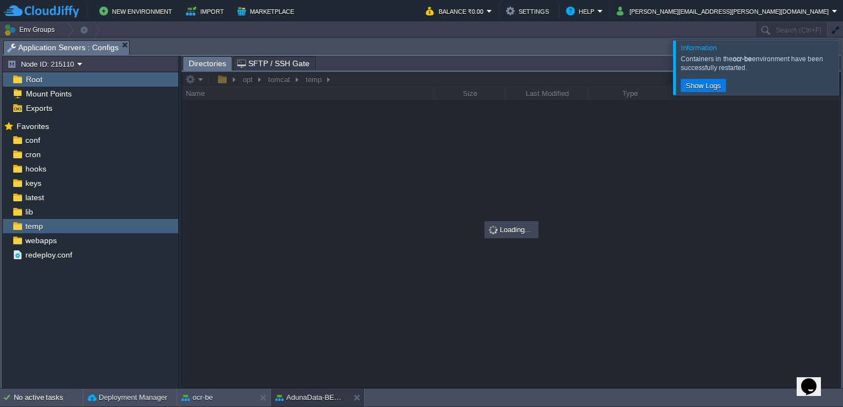
click at [843, 66] on div at bounding box center [857, 67] width 0 height 54
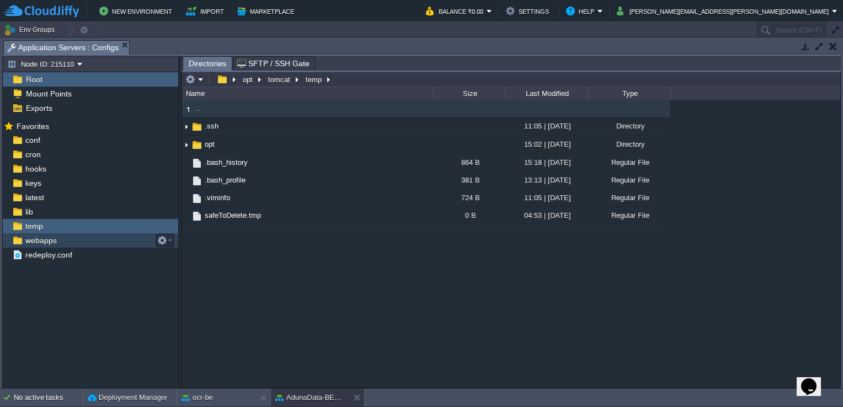
click at [62, 241] on div "webapps" at bounding box center [91, 240] width 176 height 14
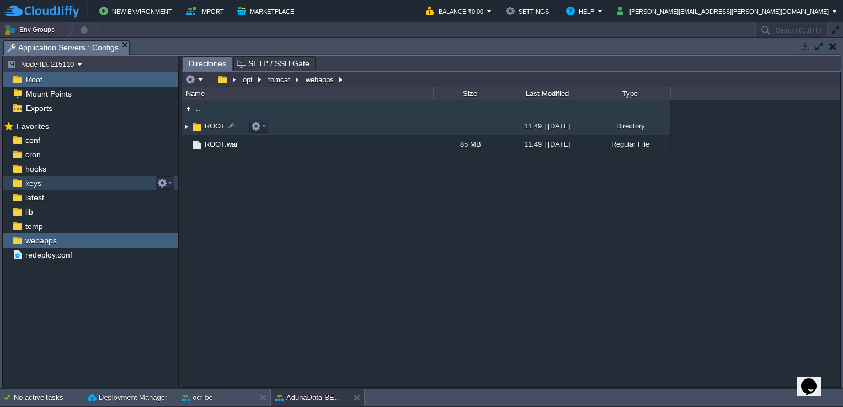
click at [212, 127] on span "ROOT" at bounding box center [215, 125] width 24 height 9
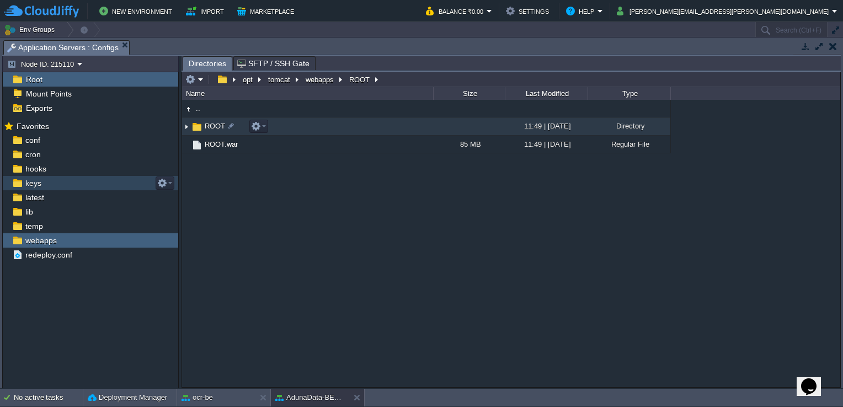
click at [212, 127] on span "ROOT" at bounding box center [215, 125] width 24 height 9
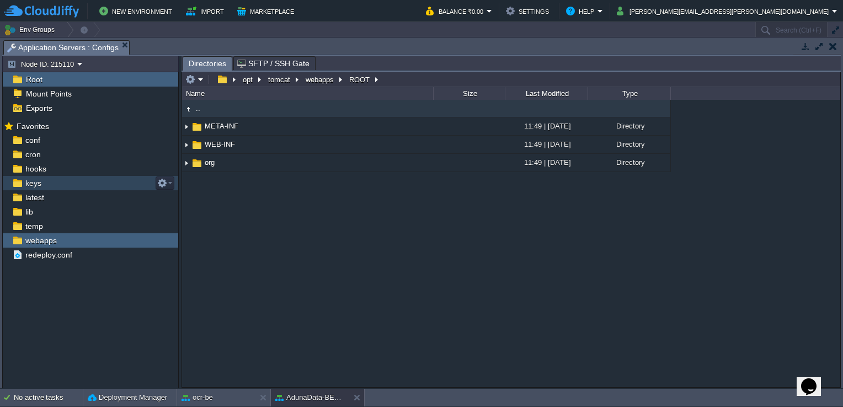
click at [837, 42] on td at bounding box center [833, 46] width 14 height 13
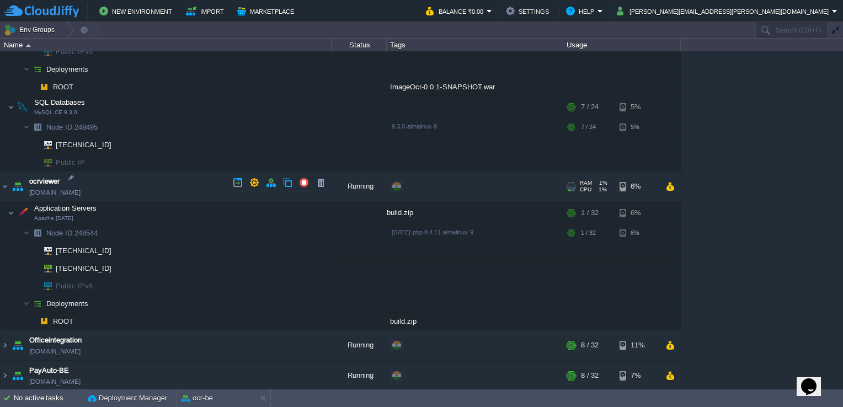
scroll to position [541, 0]
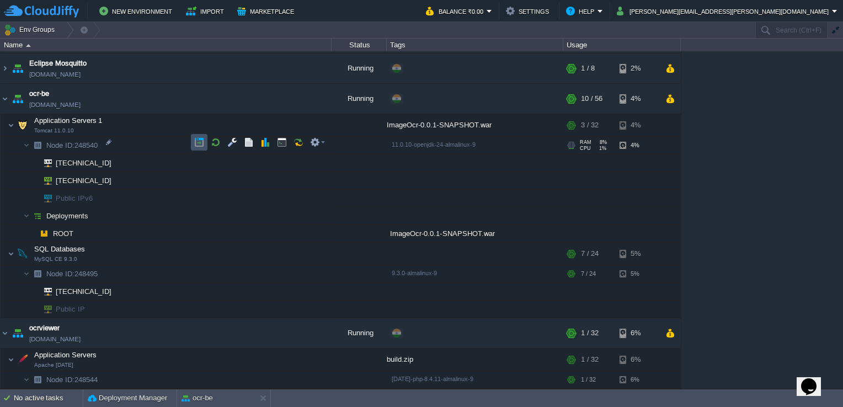
click at [194, 139] on button "button" at bounding box center [199, 142] width 10 height 10
click at [321, 304] on button "button" at bounding box center [321, 305] width 10 height 10
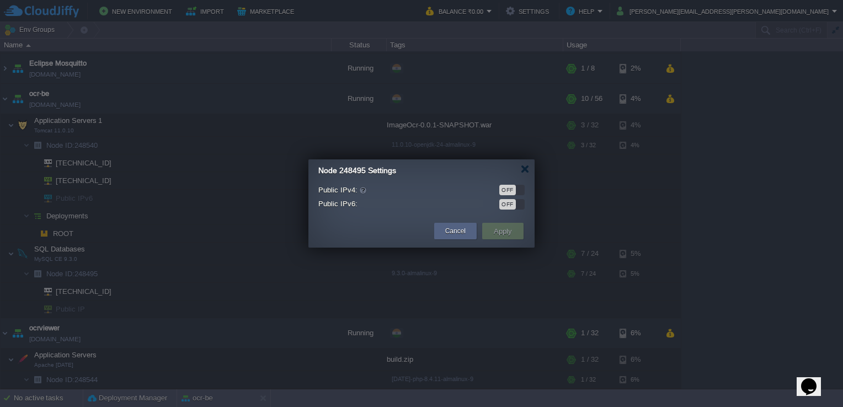
click at [500, 191] on div "OFF" at bounding box center [508, 190] width 17 height 10
click at [450, 233] on button "Cancel" at bounding box center [455, 231] width 20 height 11
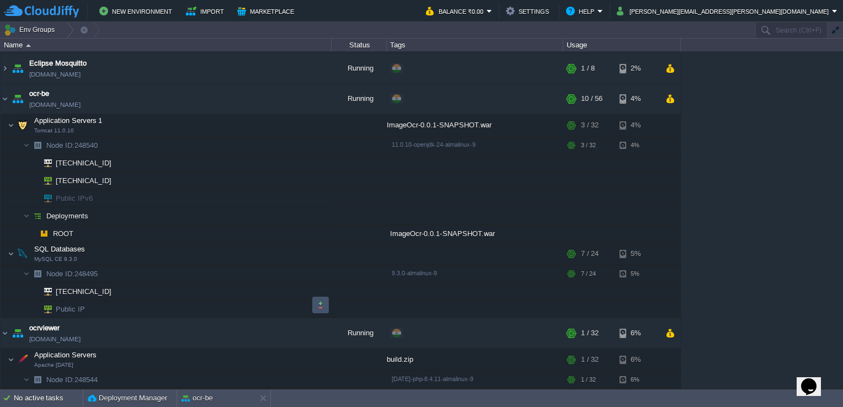
click at [320, 303] on button "button" at bounding box center [321, 305] width 10 height 10
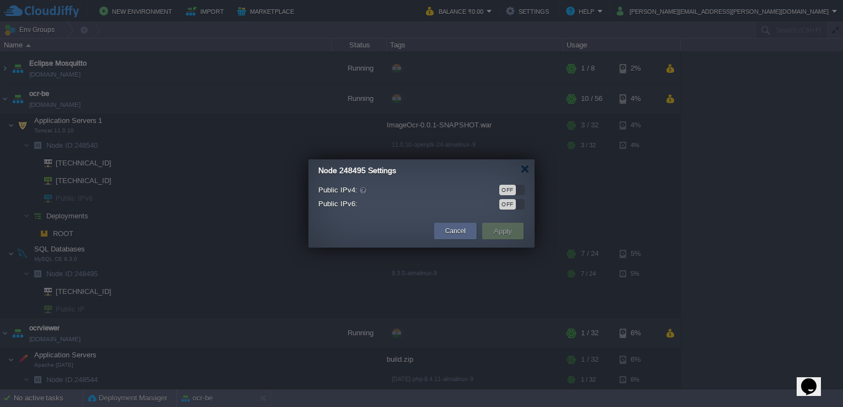
click at [509, 187] on div "OFF" at bounding box center [508, 190] width 17 height 10
click at [500, 226] on button "Apply" at bounding box center [503, 231] width 25 height 13
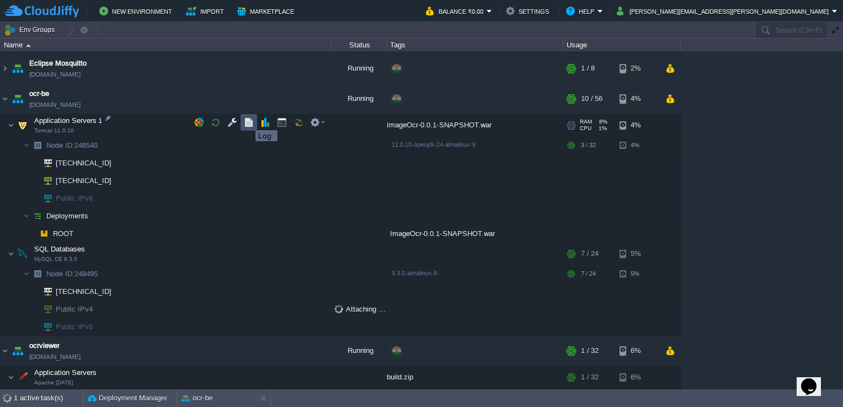
click at [247, 120] on button "button" at bounding box center [249, 123] width 10 height 10
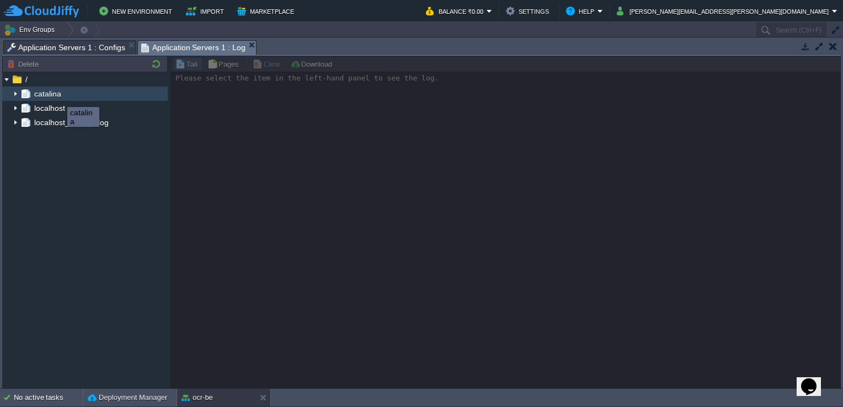
click at [60, 89] on span "catalina" at bounding box center [47, 94] width 31 height 10
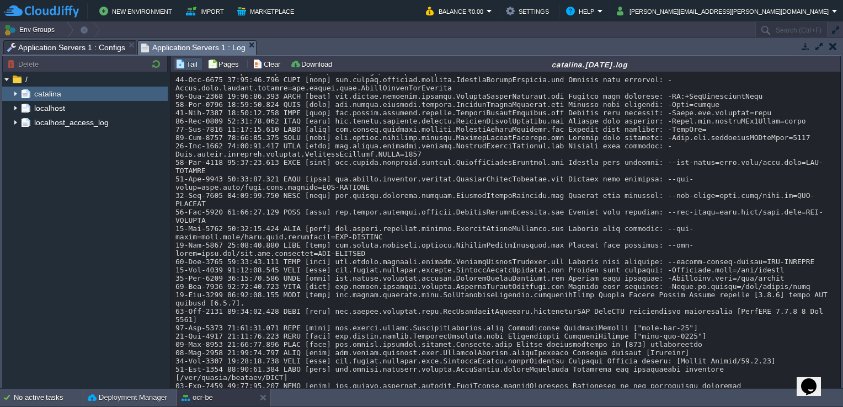
scroll to position [229, 0]
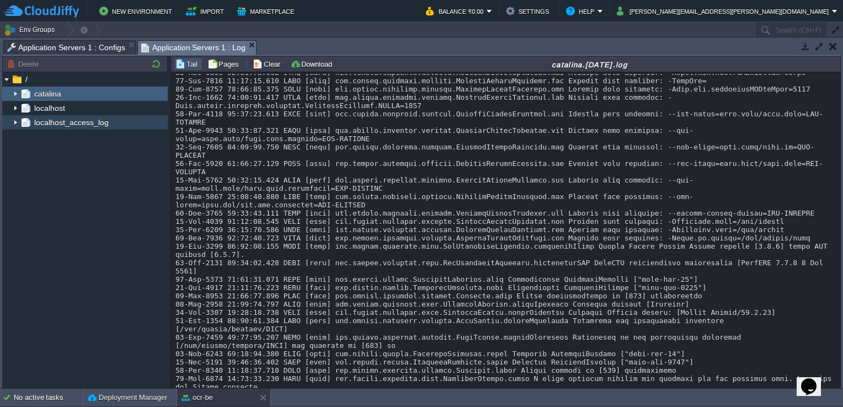
click at [68, 124] on span "localhost_access_log" at bounding box center [71, 123] width 78 height 10
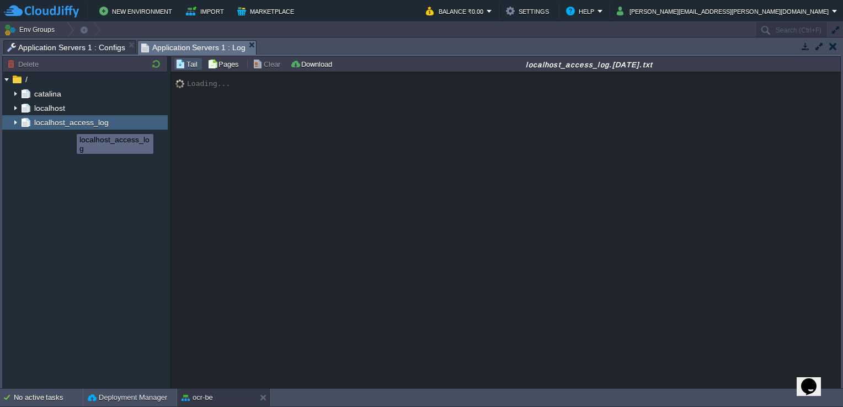
scroll to position [0, 0]
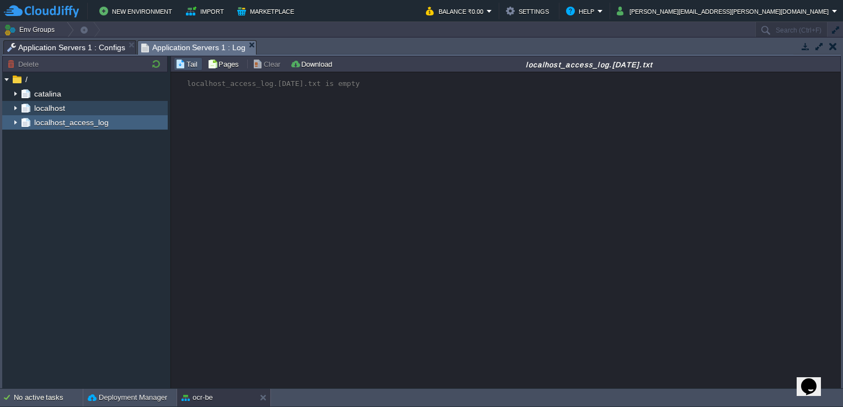
click at [79, 103] on div "localhost" at bounding box center [85, 108] width 166 height 14
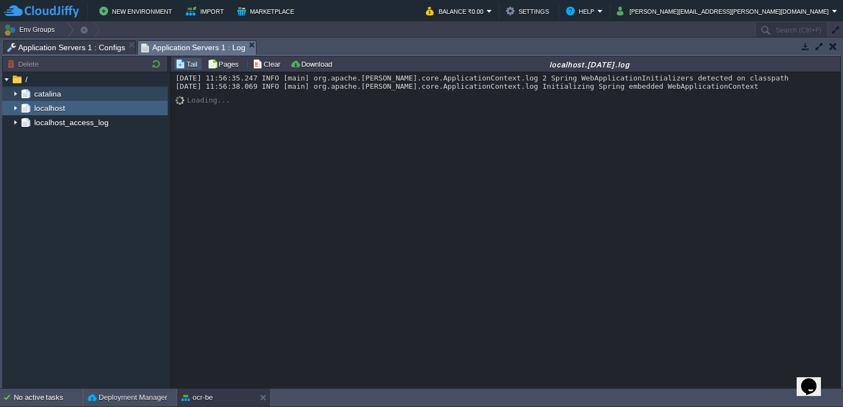
click at [62, 89] on span "catalina" at bounding box center [47, 94] width 31 height 10
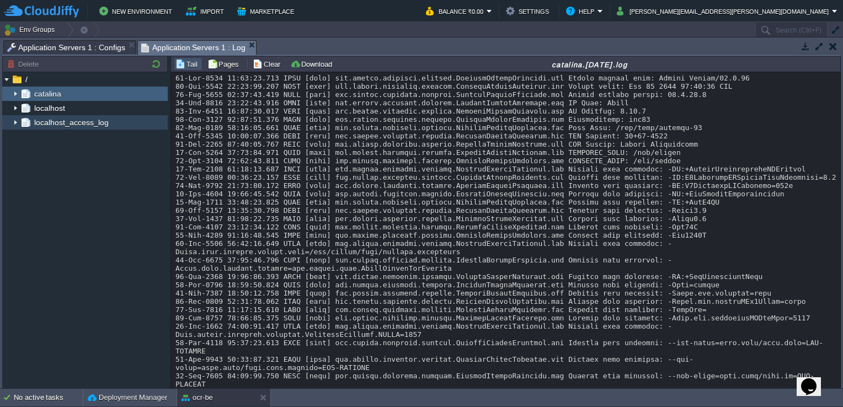
click at [49, 119] on span "localhost_access_log" at bounding box center [71, 123] width 78 height 10
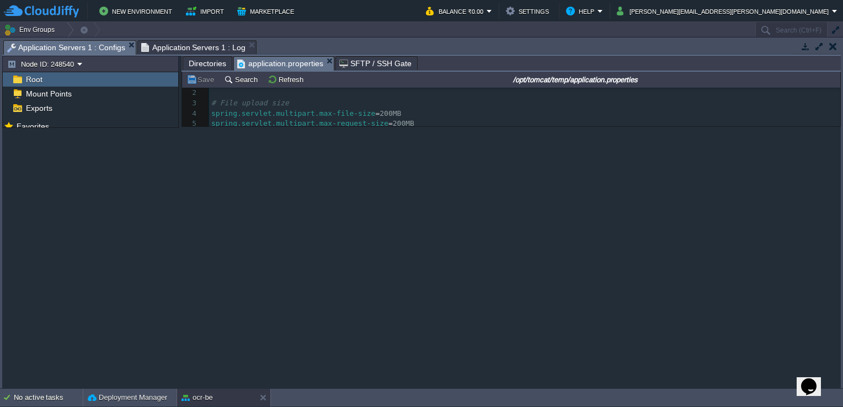
scroll to position [7, 0]
click at [93, 46] on span "Application Servers 1 : Configs" at bounding box center [66, 48] width 118 height 14
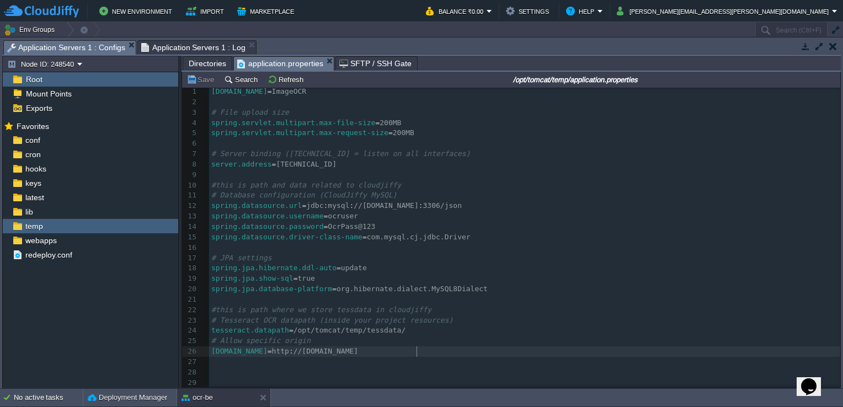
click at [434, 347] on pre "[DOMAIN_NAME] = http : //[DOMAIN_NAME]" at bounding box center [524, 352] width 631 height 10
type textarea "[DOMAIN_NAME]=ImageOCR # File upload size spring.servlet.multipart.max-file-siz…"
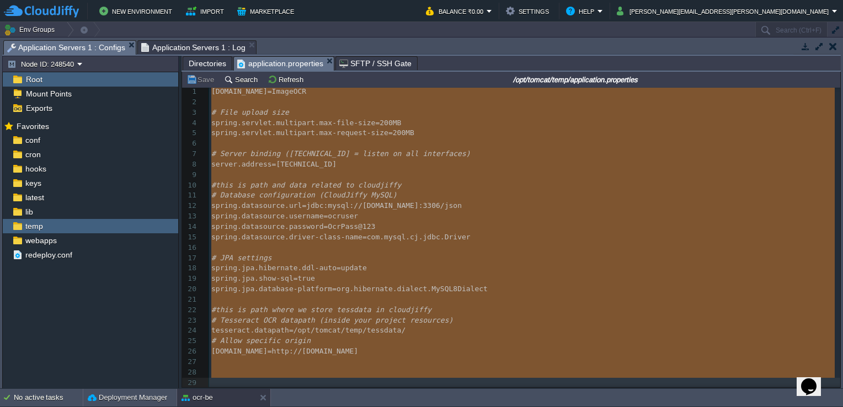
click at [424, 305] on pre "#this is path where we store tessdata in cloudjiffy" at bounding box center [524, 310] width 631 height 10
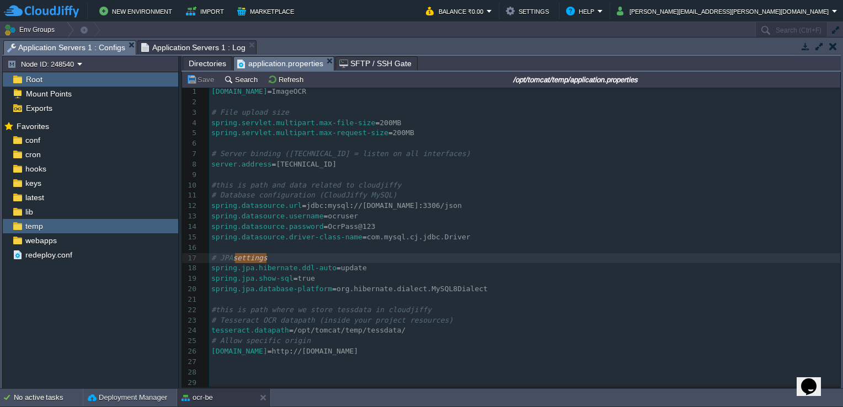
type textarea "# JPA settings"
click at [428, 288] on div "x 1 [DOMAIN_NAME] = ImageOCR 2 ​ 3 # File upload size 4 spring.servlet.multipar…" at bounding box center [524, 237] width 631 height 301
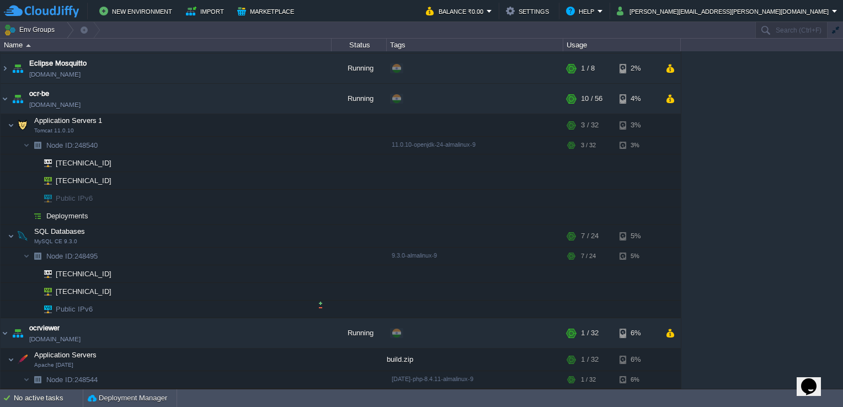
scroll to position [581, 0]
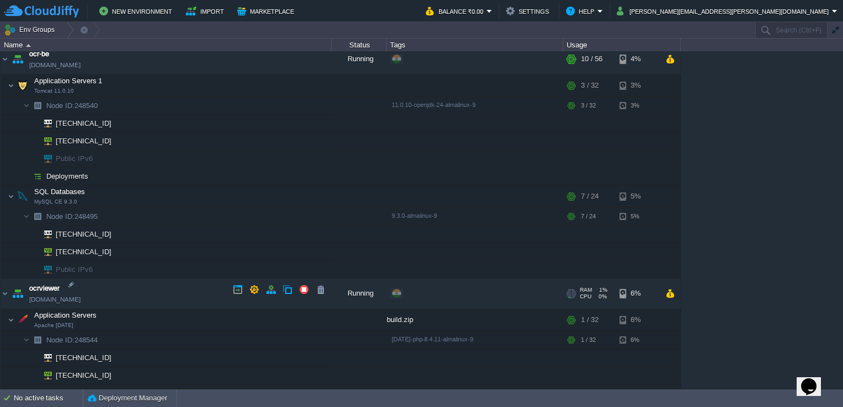
click at [66, 295] on link "[DOMAIN_NAME]" at bounding box center [54, 299] width 51 height 11
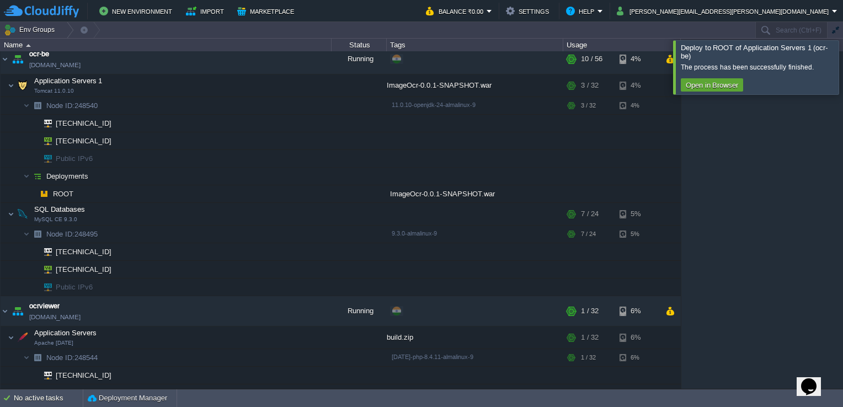
click at [843, 70] on div at bounding box center [857, 67] width 0 height 54
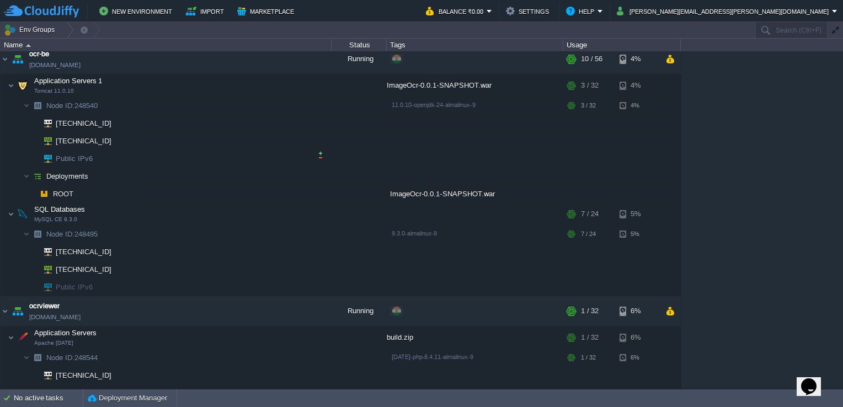
scroll to position [531, 0]
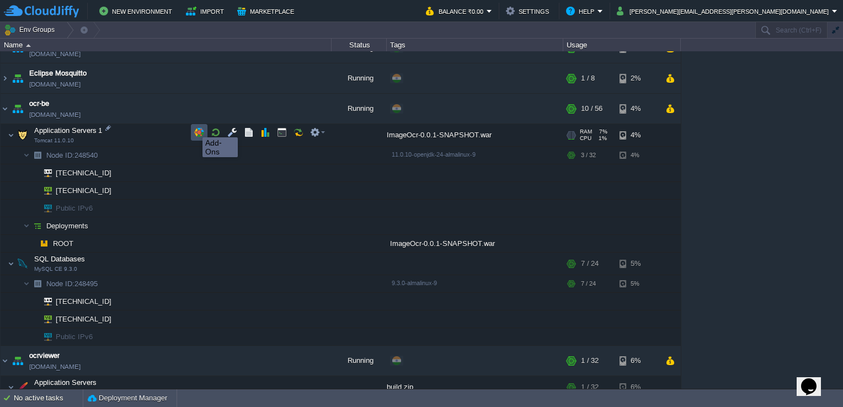
click at [194, 127] on button "button" at bounding box center [199, 132] width 10 height 10
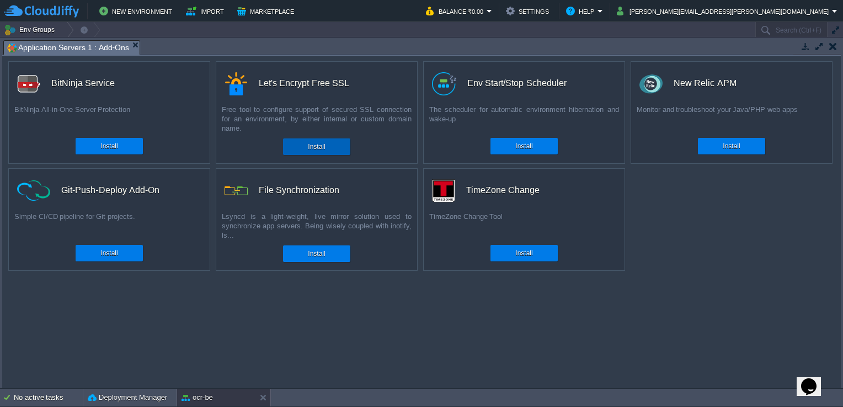
click at [331, 150] on div "Install" at bounding box center [316, 147] width 51 height 17
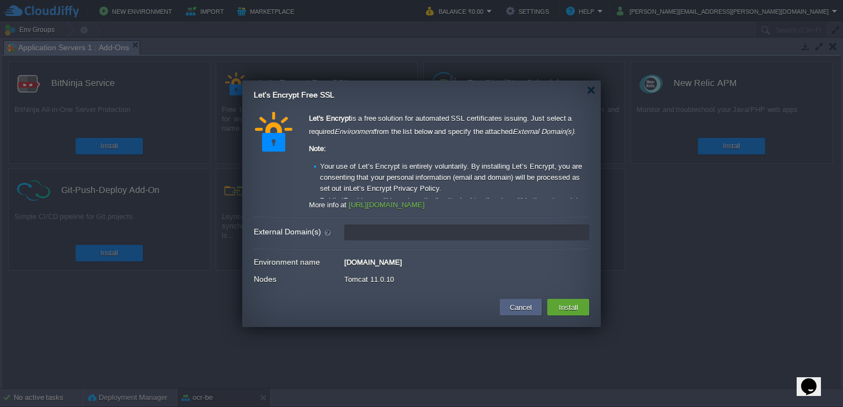
click at [390, 236] on input "External Domain(s)" at bounding box center [466, 233] width 245 height 16
type input "[DOMAIN_NAME]"
click at [559, 304] on button "Install" at bounding box center [569, 307] width 26 height 13
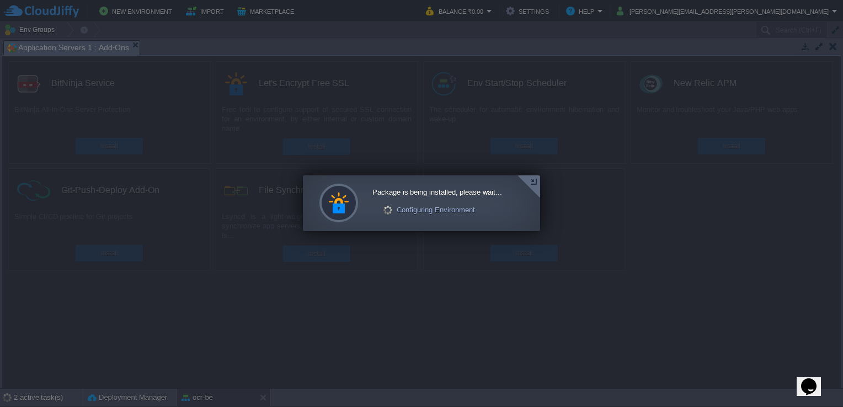
click at [534, 184] on div at bounding box center [529, 187] width 23 height 23
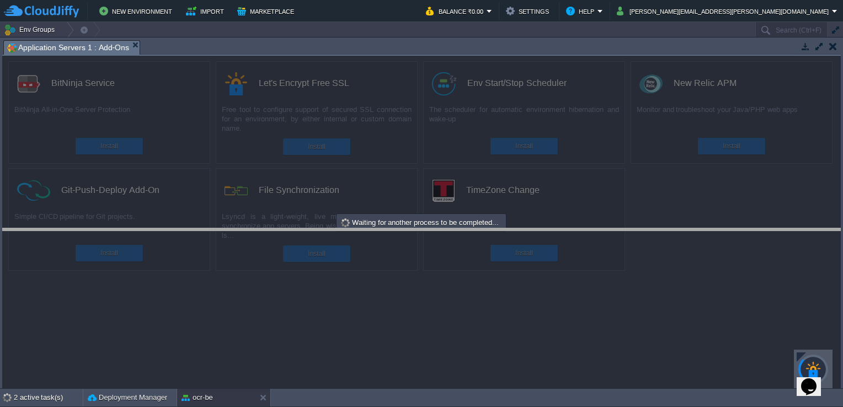
drag, startPoint x: 457, startPoint y: 41, endPoint x: 433, endPoint y: 272, distance: 231.4
click at [433, 272] on body "New Environment Import Marketplace Bonus ₹0.00 Upgrade Account Balance ₹0.00 Se…" at bounding box center [421, 203] width 843 height 407
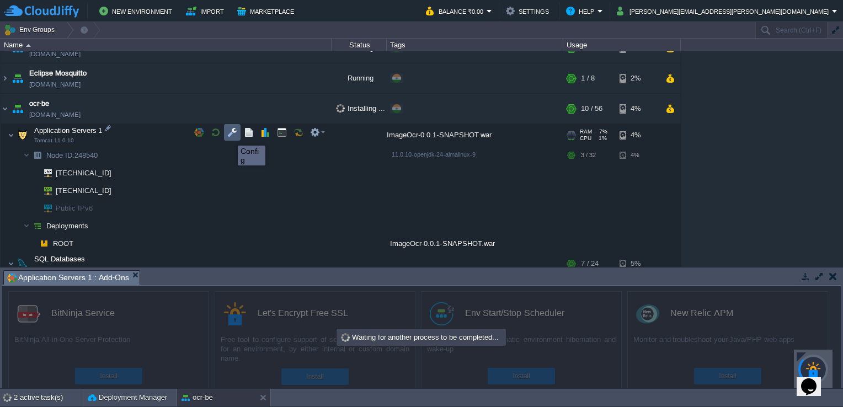
click at [230, 136] on button "button" at bounding box center [232, 132] width 10 height 10
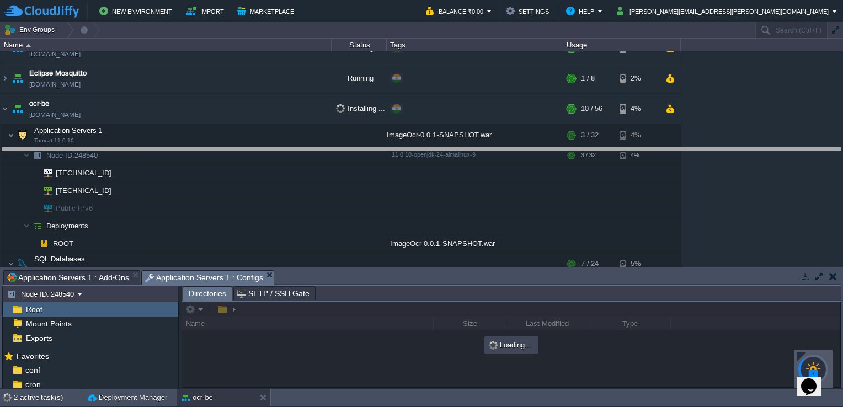
drag, startPoint x: 358, startPoint y: 273, endPoint x: 391, endPoint y: 119, distance: 157.4
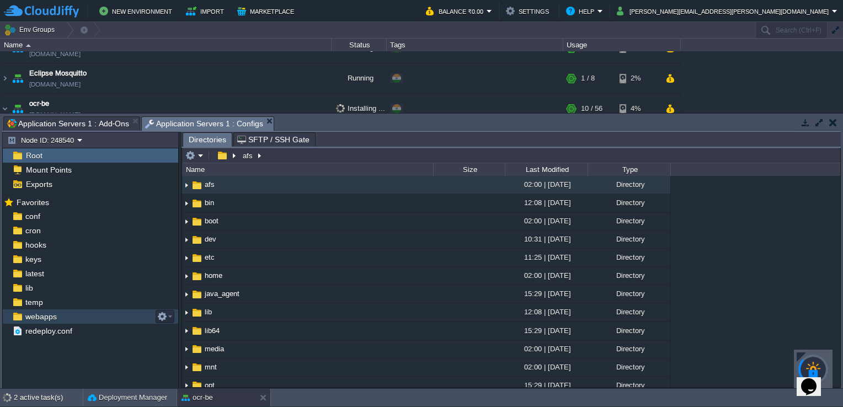
click at [55, 320] on span "webapps" at bounding box center [40, 317] width 35 height 10
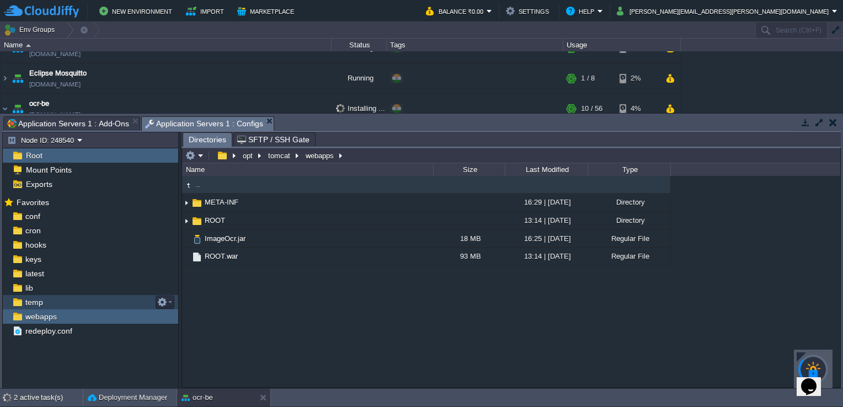
click at [66, 304] on div "temp" at bounding box center [91, 302] width 176 height 14
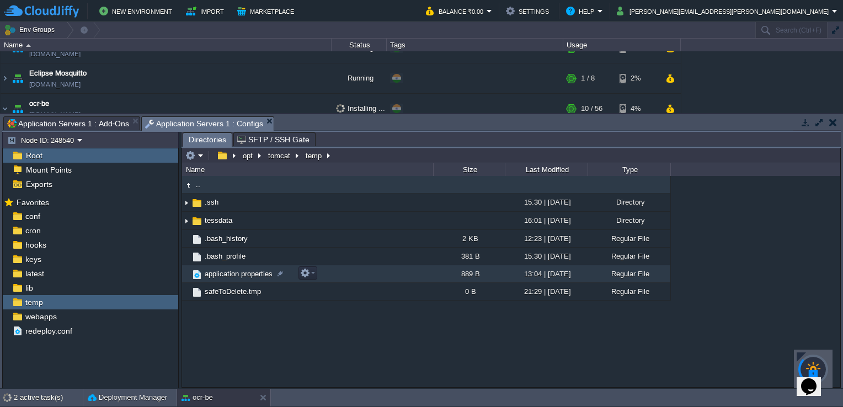
click at [253, 278] on span "application.properties" at bounding box center [238, 273] width 71 height 9
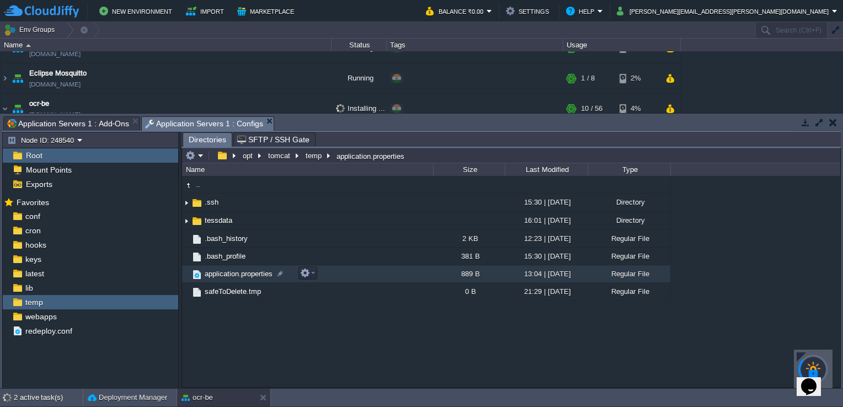
click at [253, 278] on span "application.properties" at bounding box center [238, 273] width 71 height 9
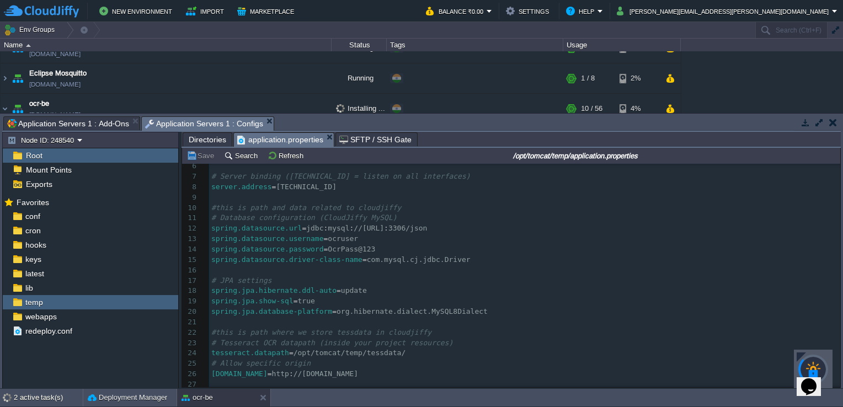
scroll to position [103, 0]
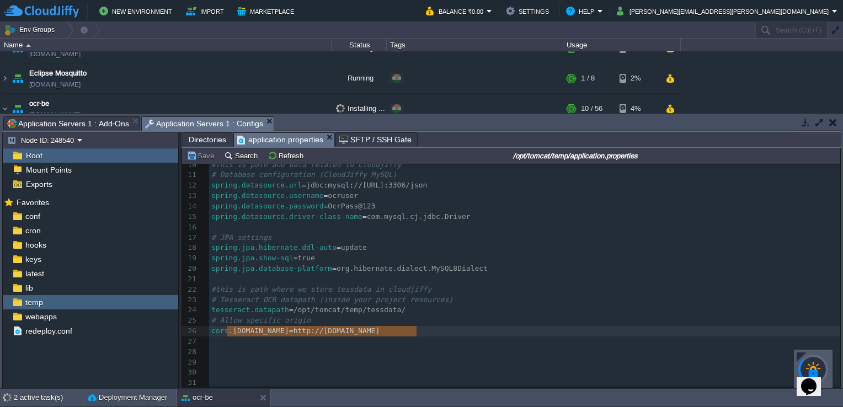
type textarea "# Allow specific origin [DOMAIN_NAME]=[URL][DOMAIN_NAME]"
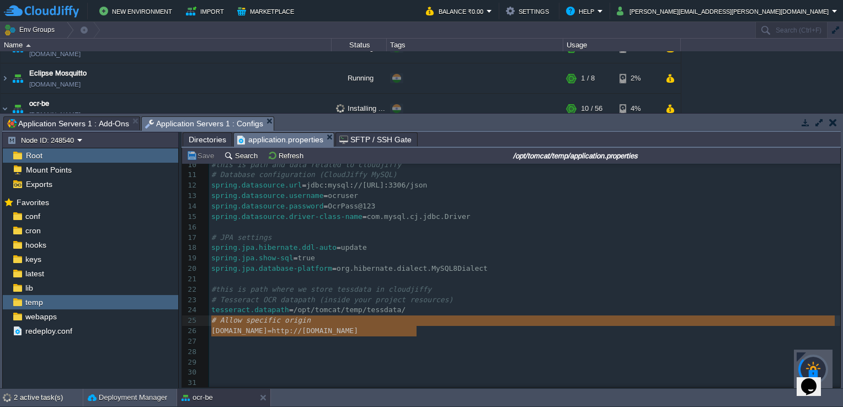
drag, startPoint x: 420, startPoint y: 331, endPoint x: 213, endPoint y: 321, distance: 207.2
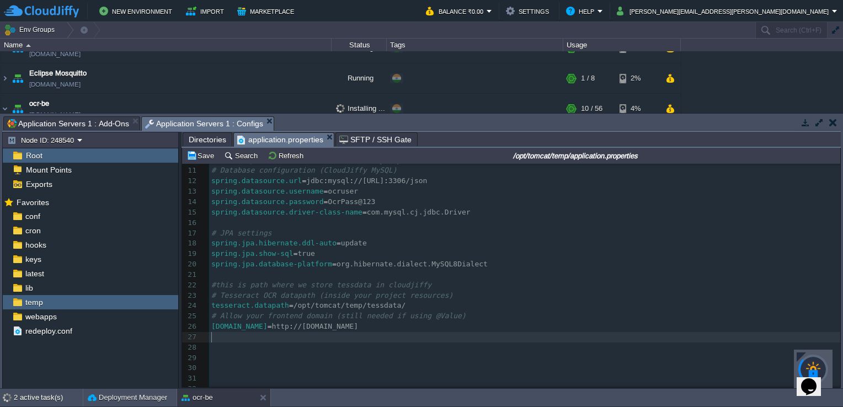
scroll to position [0, 0]
click at [423, 321] on pre "[DOMAIN_NAME] = http : //[DOMAIN_NAME]" at bounding box center [524, 321] width 631 height 10
type textarea "*"
type textarea ""*"
type textarea "*"
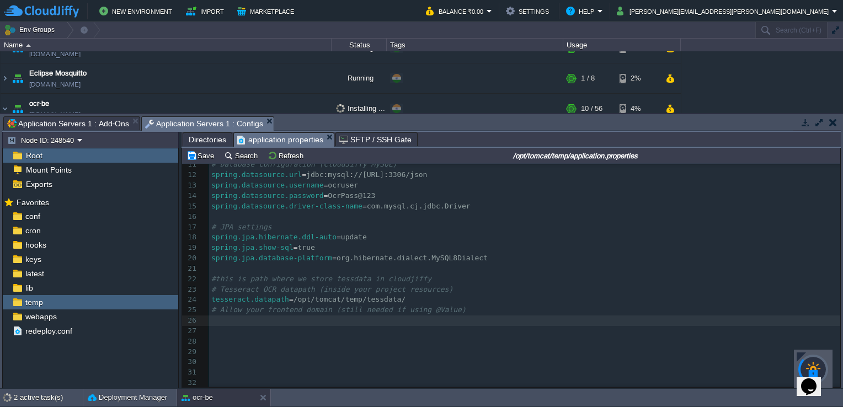
paste textarea "ng @Value)"
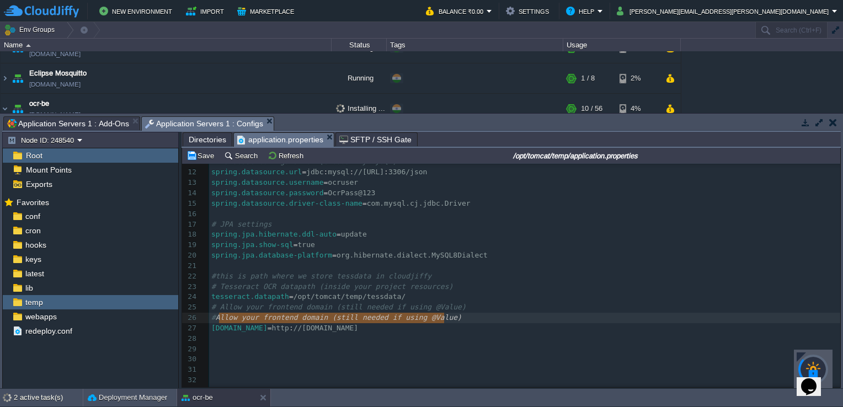
type textarea "# Allow your frontend domain (still needed if using @Value)"
drag, startPoint x: 449, startPoint y: 321, endPoint x: 205, endPoint y: 317, distance: 244.0
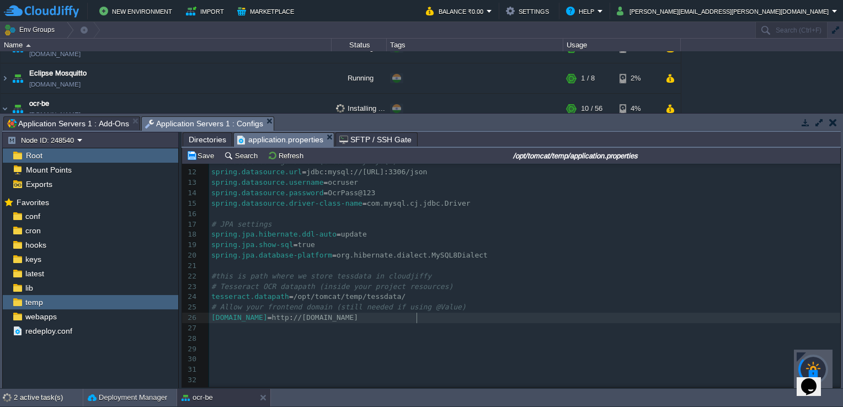
click at [417, 316] on div "xxxxxxxxxx 1 [DOMAIN_NAME] = ImageOCR 2 ​ 3 # File upload size 4 spring.servlet…" at bounding box center [524, 224] width 631 height 343
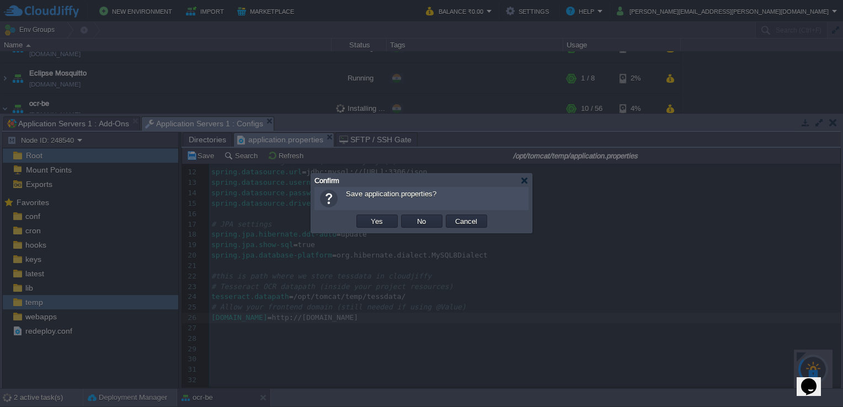
click at [327, 136] on body "New Environment Import Marketplace Bonus ₹0.00 Upgrade Account Balance ₹0.00 Se…" at bounding box center [421, 203] width 843 height 407
click at [384, 223] on button "Yes" at bounding box center [377, 221] width 19 height 10
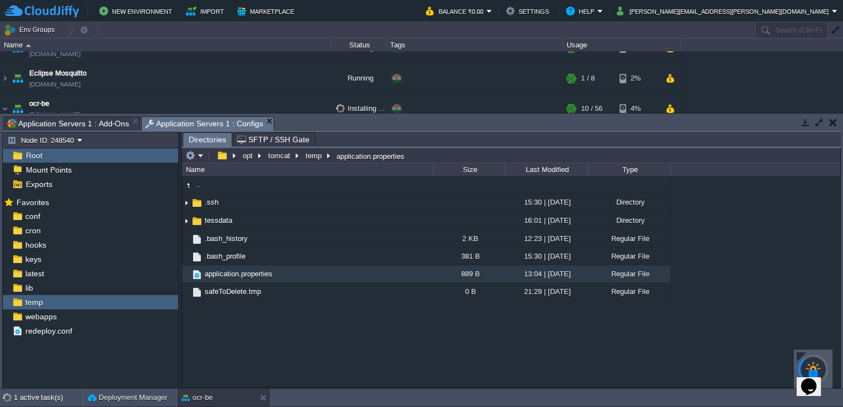
click at [832, 125] on button "button" at bounding box center [834, 123] width 8 height 10
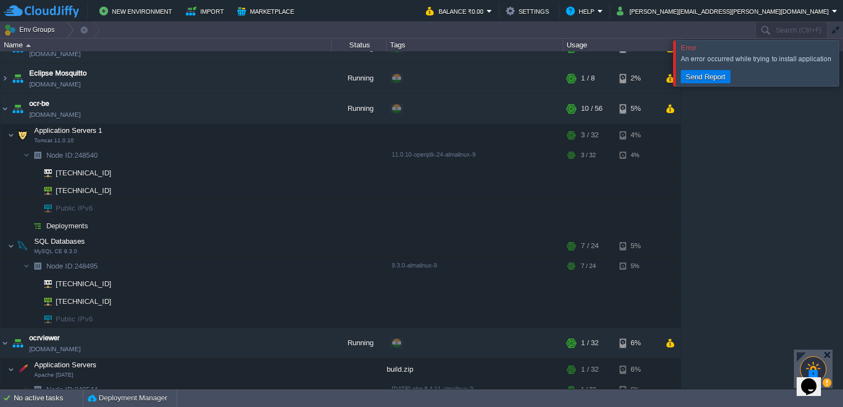
click at [843, 63] on div at bounding box center [857, 62] width 0 height 45
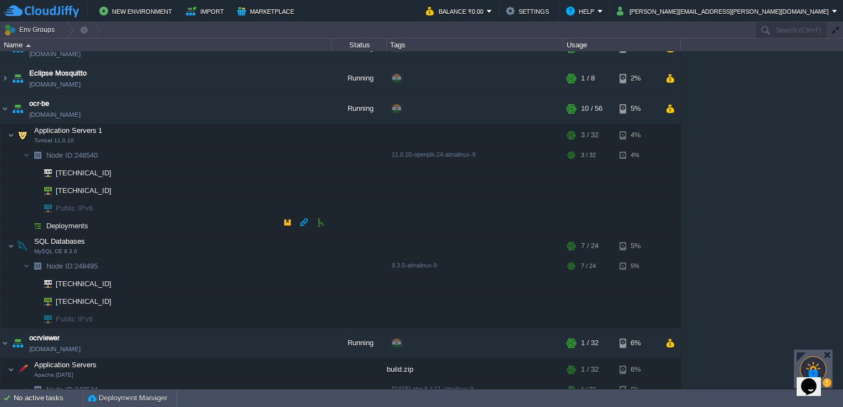
click at [110, 225] on td "Deployments" at bounding box center [166, 226] width 331 height 18
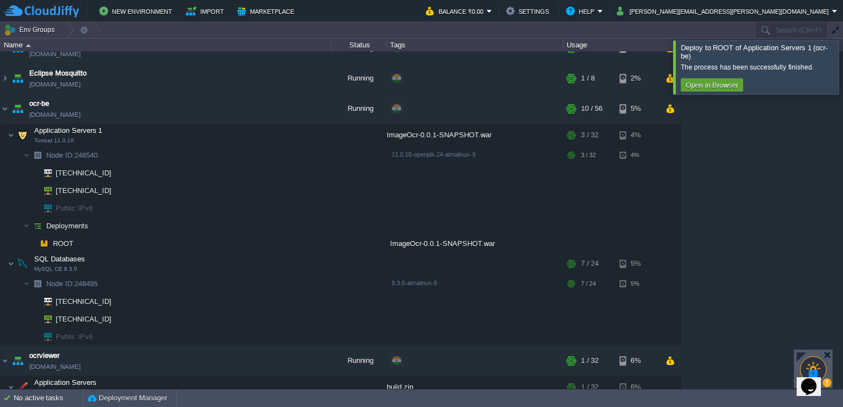
click at [843, 78] on div at bounding box center [857, 67] width 0 height 54
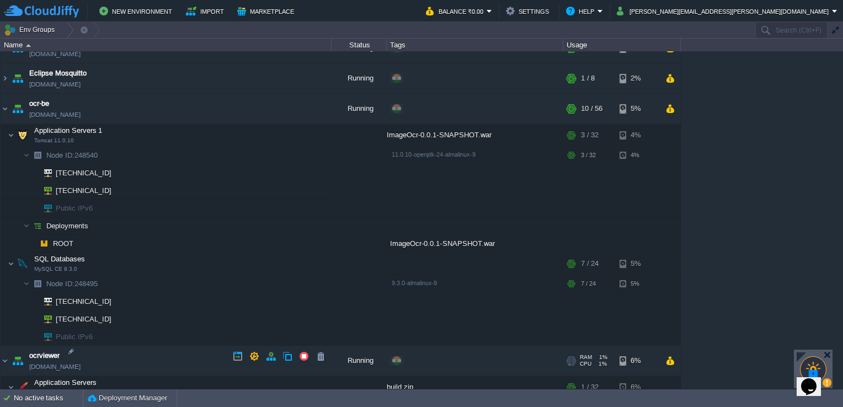
click at [66, 363] on link "[DOMAIN_NAME]" at bounding box center [54, 367] width 51 height 11
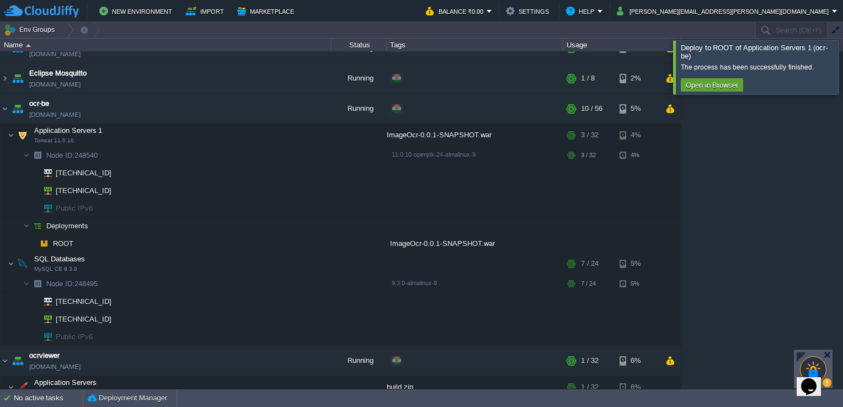
click at [843, 61] on div at bounding box center [857, 67] width 0 height 54
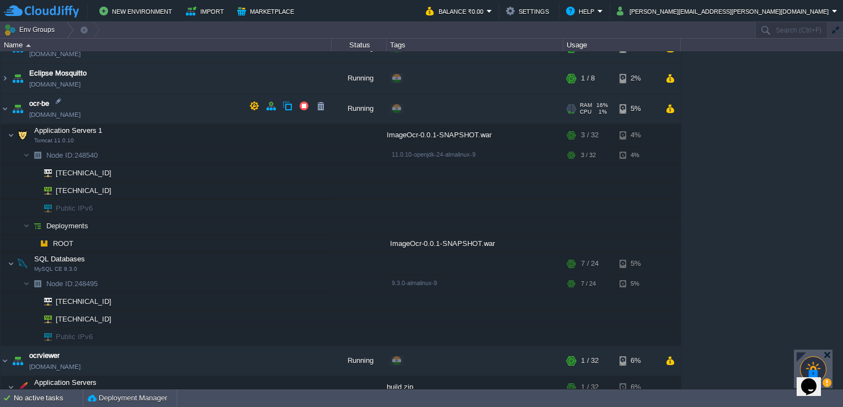
click at [80, 113] on span "[DOMAIN_NAME]" at bounding box center [54, 114] width 51 height 11
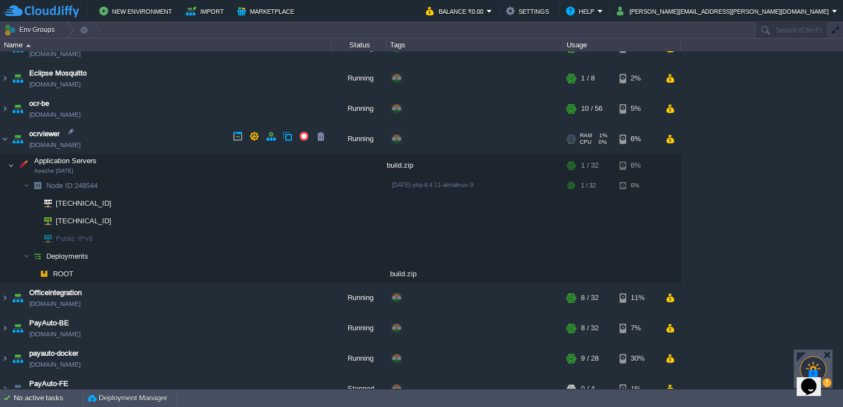
click at [71, 144] on link "[DOMAIN_NAME]" at bounding box center [54, 145] width 51 height 11
drag, startPoint x: 815, startPoint y: 378, endPoint x: 1589, endPoint y: 662, distance: 824.9
click at [797, 363] on html "Opens Chat This icon Opens the chat window." at bounding box center [814, 379] width 35 height 33
click at [812, 357] on div at bounding box center [813, 369] width 35 height 35
click at [827, 351] on div at bounding box center [827, 355] width 8 height 8
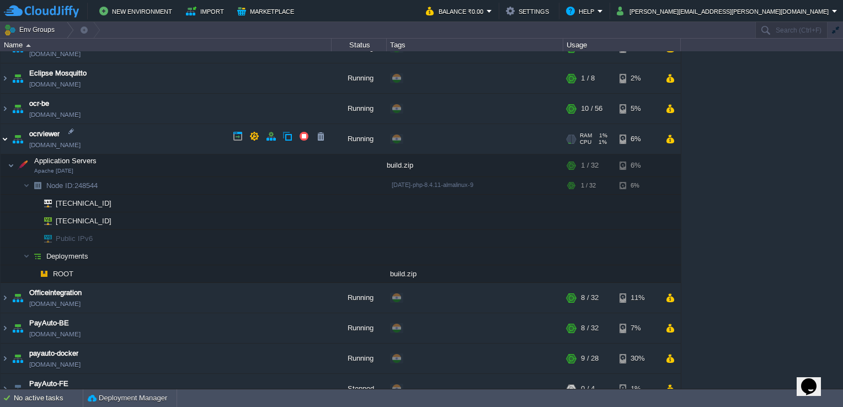
click at [4, 131] on img at bounding box center [5, 139] width 9 height 30
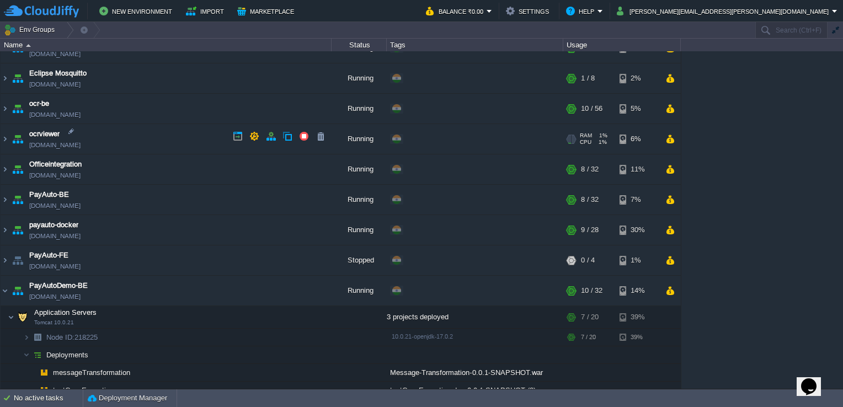
click at [81, 145] on link "[DOMAIN_NAME]" at bounding box center [54, 145] width 51 height 11
